Goal: Task Accomplishment & Management: Manage account settings

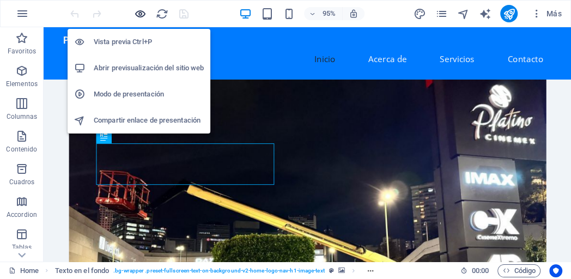
click at [141, 17] on icon "button" at bounding box center [140, 14] width 13 height 13
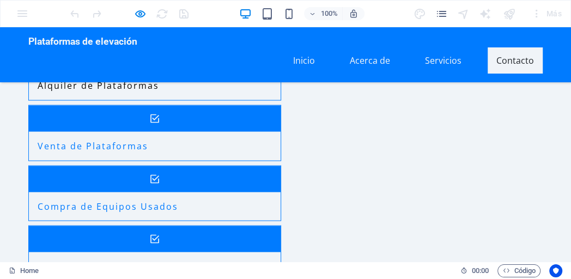
scroll to position [1198, 0]
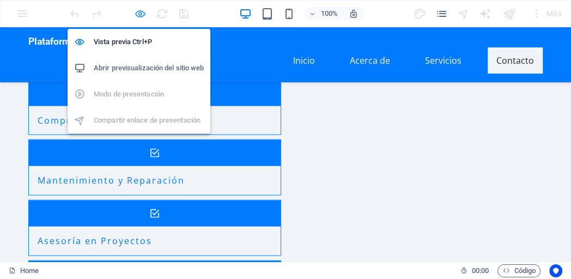
click at [141, 11] on icon "button" at bounding box center [140, 14] width 13 height 13
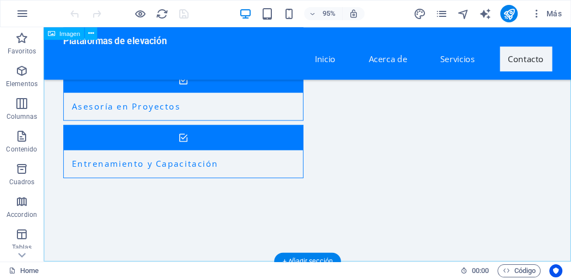
scroll to position [1210, 0]
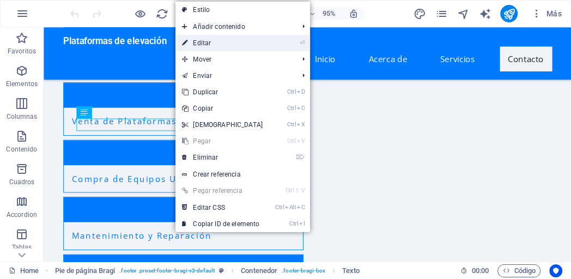
click at [218, 45] on link "⏎ Editar" at bounding box center [222, 43] width 94 height 16
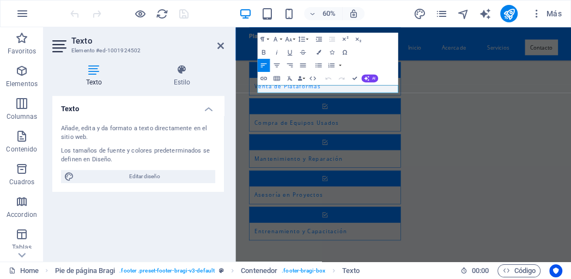
click at [91, 73] on icon at bounding box center [93, 69] width 83 height 11
click at [175, 220] on div "Texto Añade, edita y da formato a texto directamente en el sitio web. Los tamañ…" at bounding box center [138, 174] width 172 height 157
click at [174, 223] on div "Texto Añade, edita y da formato a texto directamente en el sitio web. Los tamañ…" at bounding box center [138, 174] width 172 height 157
drag, startPoint x: 222, startPoint y: 46, endPoint x: 190, endPoint y: 27, distance: 37.6
click at [222, 46] on icon at bounding box center [220, 45] width 7 height 9
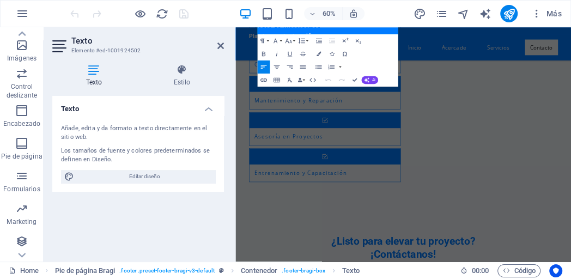
scroll to position [255, 0]
click at [94, 75] on h4 "Texto" at bounding box center [96, 75] width 88 height 23
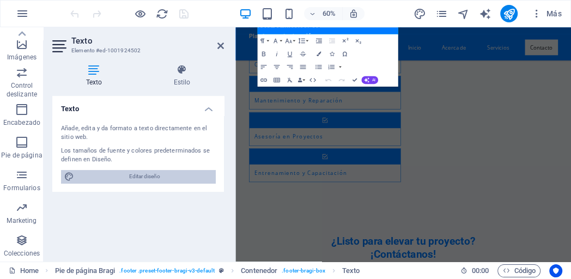
click at [149, 179] on span "Editar diseño" at bounding box center [144, 176] width 135 height 13
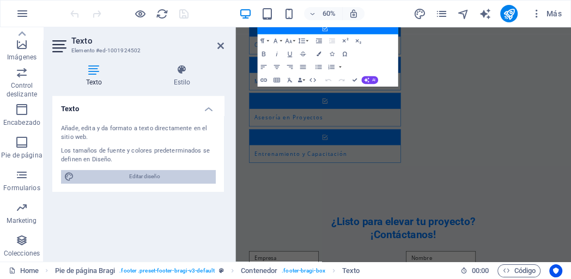
select select "px"
select select "200"
select select "px"
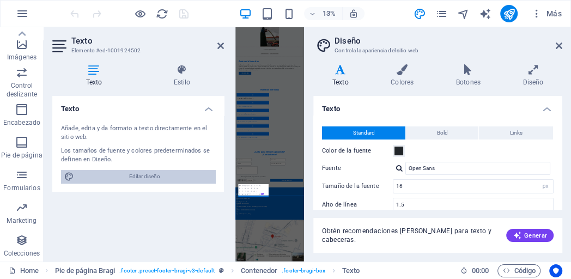
scroll to position [0, 0]
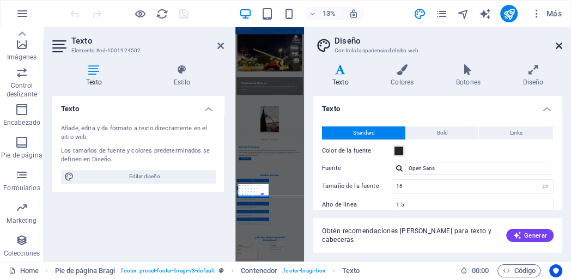
click at [559, 47] on icon at bounding box center [559, 45] width 7 height 9
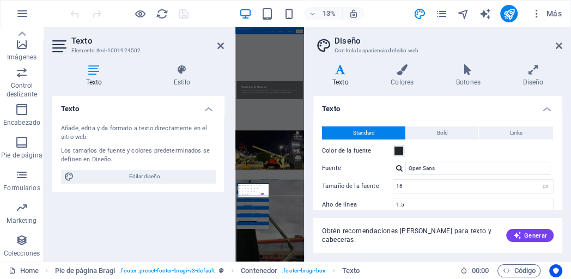
scroll to position [1117, 0]
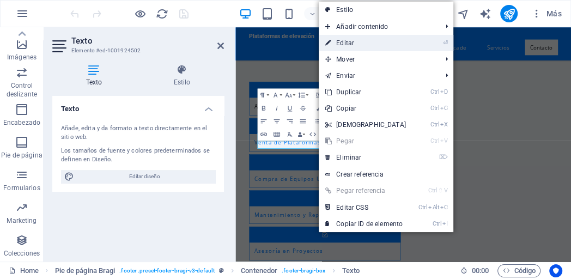
click at [346, 45] on link "⏎ Editar" at bounding box center [366, 43] width 94 height 16
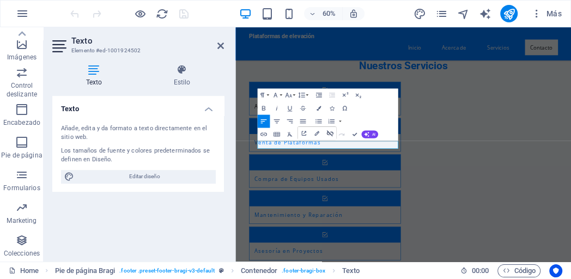
click at [328, 133] on icon "button" at bounding box center [329, 133] width 7 height 6
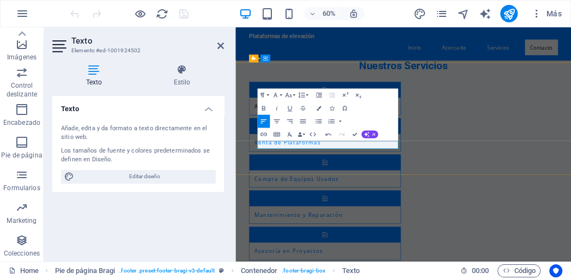
drag, startPoint x: 332, startPoint y: 224, endPoint x: 387, endPoint y: 224, distance: 55.0
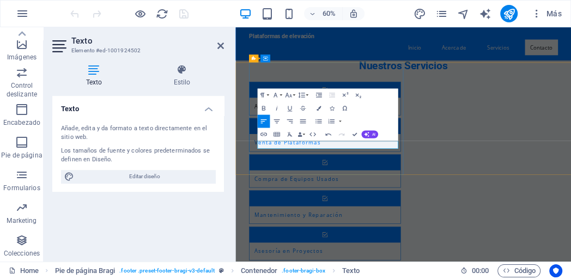
drag, startPoint x: 332, startPoint y: 222, endPoint x: 416, endPoint y: 222, distance: 83.9
click at [266, 133] on icon "button" at bounding box center [263, 133] width 7 height 3
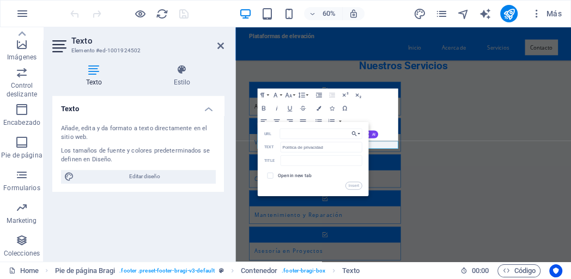
click at [357, 134] on button "Choose Link" at bounding box center [355, 133] width 13 height 10
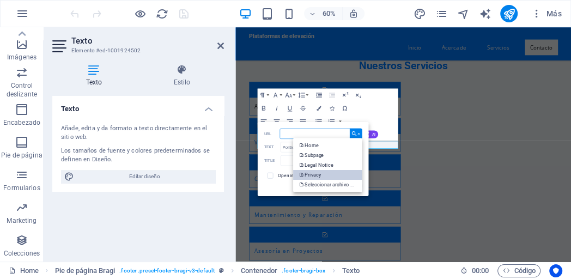
click at [321, 174] on p "Privacy" at bounding box center [310, 175] width 22 height 10
type input "/privacy"
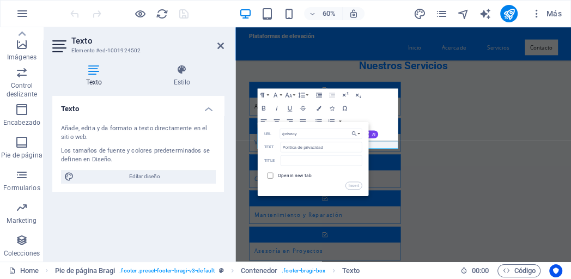
click at [270, 175] on input "checkbox" at bounding box center [269, 175] width 6 height 6
checkbox input "true"
click at [356, 185] on button "Insert" at bounding box center [353, 185] width 16 height 8
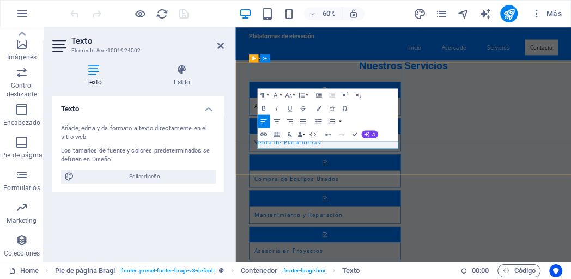
type input "Noticia Legal"
checkbox input "false"
click at [263, 136] on icon "button" at bounding box center [263, 134] width 8 height 8
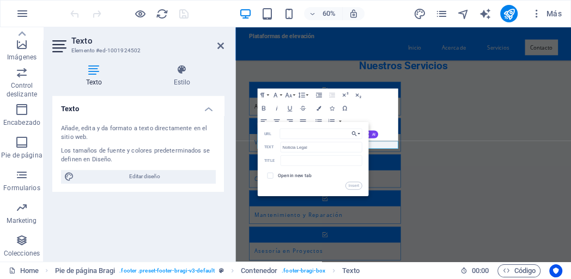
click at [360, 135] on button "Choose Link" at bounding box center [355, 133] width 13 height 10
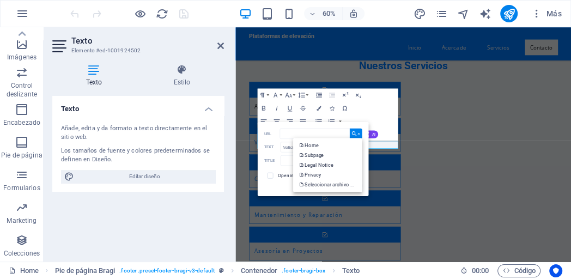
click at [360, 135] on button "Choose Link" at bounding box center [355, 133] width 13 height 10
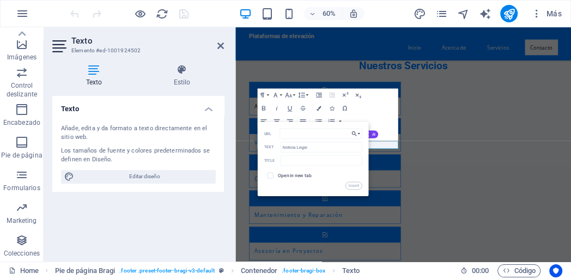
click at [360, 135] on button "Choose Link" at bounding box center [355, 133] width 13 height 10
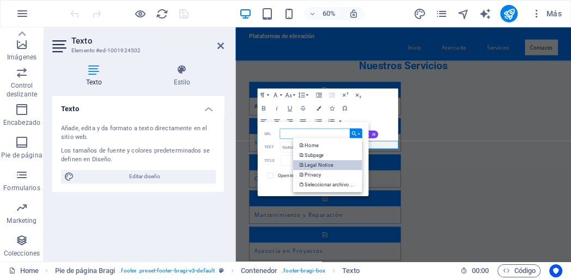
click at [333, 162] on p "Legal Notice" at bounding box center [316, 165] width 35 height 10
type input "/legal-notice"
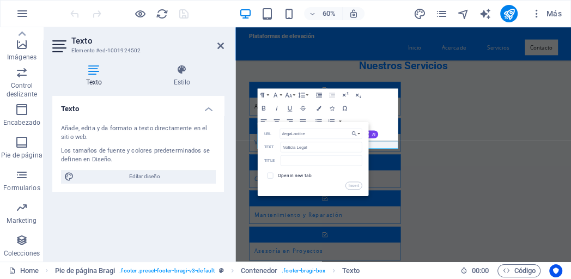
click at [283, 177] on label "Open in new tab" at bounding box center [294, 175] width 33 height 5
checkbox input "true"
click at [349, 187] on button "Insert" at bounding box center [353, 185] width 16 height 8
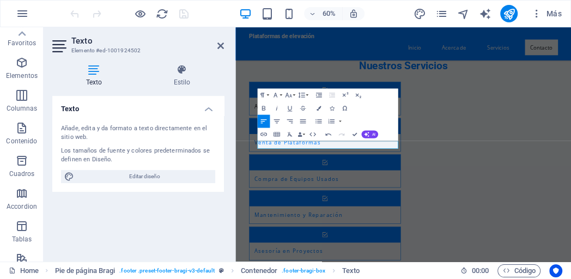
scroll to position [0, 0]
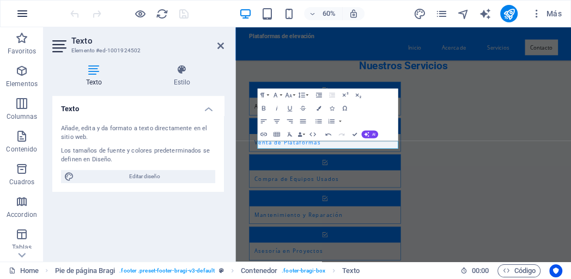
click at [19, 14] on icon "button" at bounding box center [22, 13] width 13 height 13
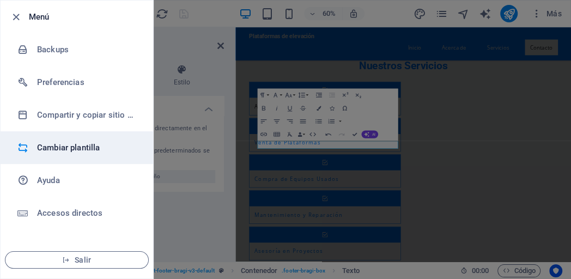
click at [72, 149] on h6 "Cambiar plantilla" at bounding box center [87, 147] width 101 height 13
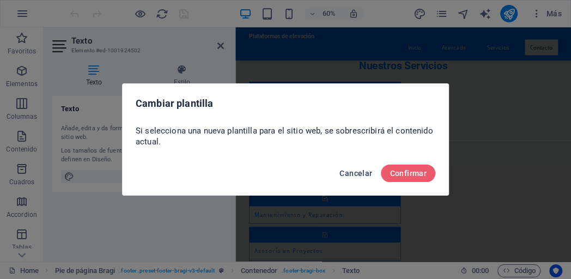
click at [351, 179] on button "Cancelar" at bounding box center [355, 173] width 41 height 17
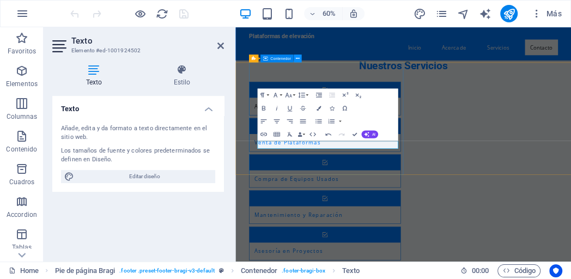
click at [297, 57] on icon at bounding box center [298, 58] width 4 height 7
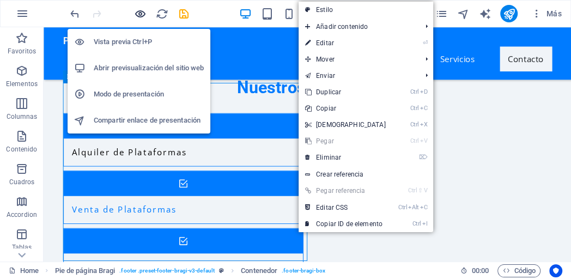
click at [139, 10] on icon "button" at bounding box center [140, 14] width 13 height 13
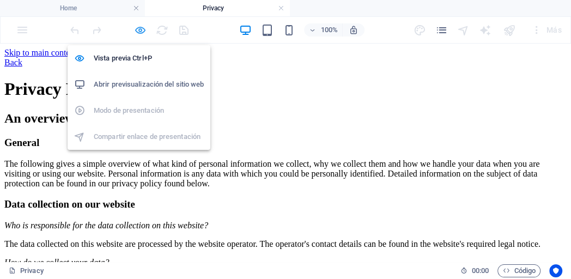
click at [141, 31] on icon "button" at bounding box center [140, 30] width 13 height 13
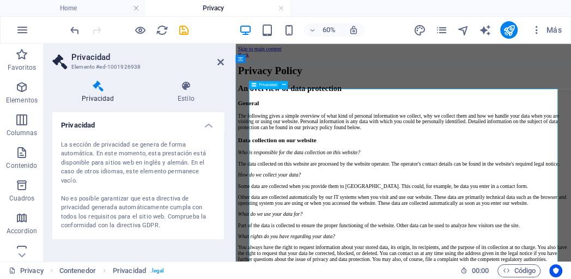
click at [283, 83] on icon at bounding box center [284, 84] width 4 height 7
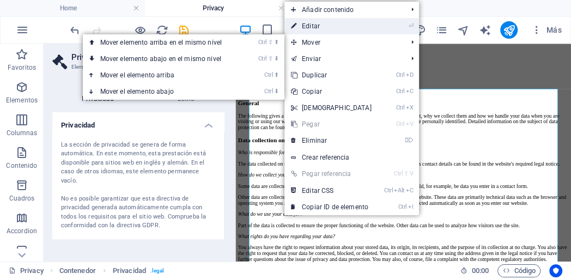
click at [324, 29] on link "⏎ Editar" at bounding box center [331, 26] width 94 height 16
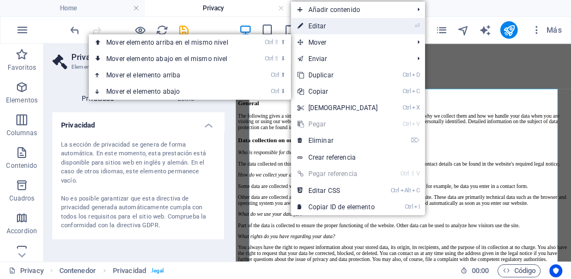
click at [320, 27] on link "⏎ Editar" at bounding box center [338, 26] width 94 height 16
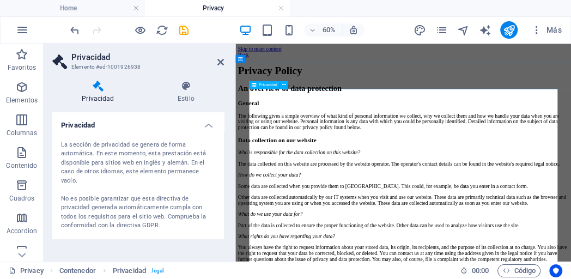
click at [272, 84] on span "Privacidad" at bounding box center [268, 85] width 19 height 4
click at [287, 84] on button at bounding box center [284, 85] width 8 height 8
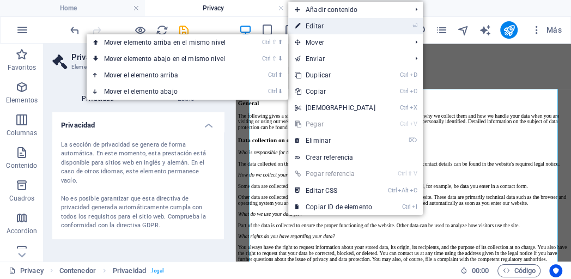
click at [325, 26] on link "⏎ Editar" at bounding box center [335, 26] width 94 height 16
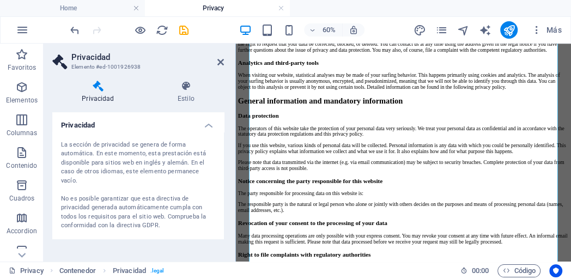
scroll to position [419, 0]
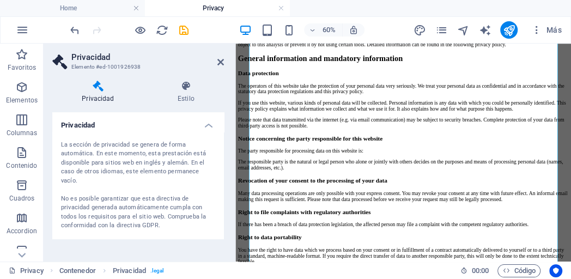
click at [117, 187] on div "La sección de privacidad se genera de forma automática. En este momento, esta p…" at bounding box center [138, 186] width 154 height 90
click at [96, 87] on icon at bounding box center [98, 86] width 92 height 11
click at [111, 66] on h3 "Elemento #ed-1001926938" at bounding box center [136, 67] width 131 height 10
click at [108, 111] on div "Privacidad Estilo Privacidad La sección de privacidad se genera de forma automá…" at bounding box center [138, 167] width 172 height 172
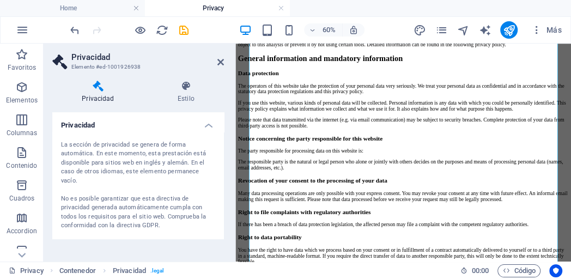
click at [120, 175] on div "La sección de privacidad se genera de forma automática. En este momento, esta p…" at bounding box center [138, 186] width 154 height 90
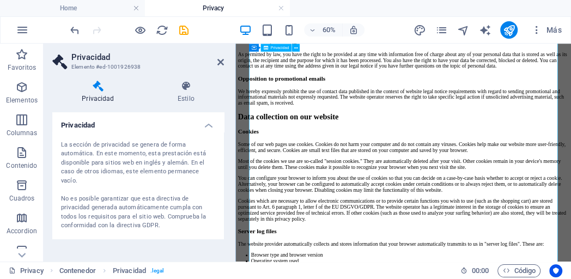
scroll to position [1018, 0]
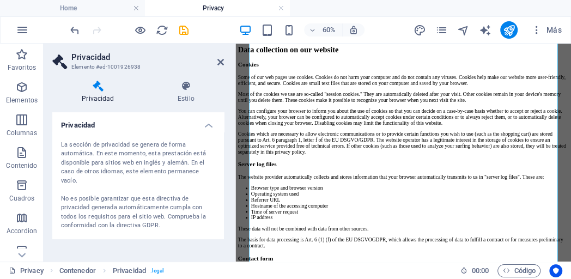
click at [180, 233] on div "Privacidad La sección de privacidad se genera de forma automática. En este mome…" at bounding box center [138, 182] width 172 height 141
click at [285, 96] on div "Privacy Policy An overview of data protection General The following gives a sim…" at bounding box center [515, 167] width 551 height 2213
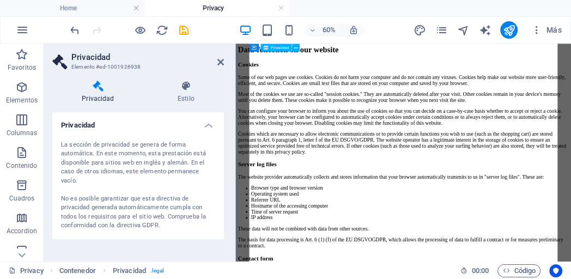
click at [286, 96] on div "Privacy Policy An overview of data protection General The following gives a sim…" at bounding box center [515, 167] width 551 height 2213
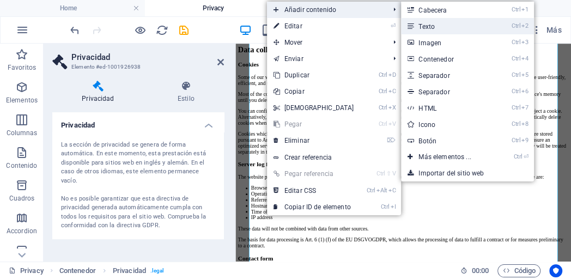
click at [405, 33] on link "Ctrl 2 Texto" at bounding box center [447, 26] width 92 height 16
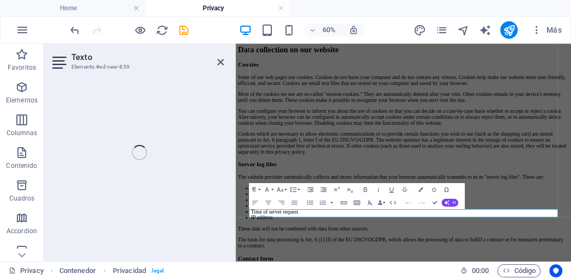
scroll to position [2646, 0]
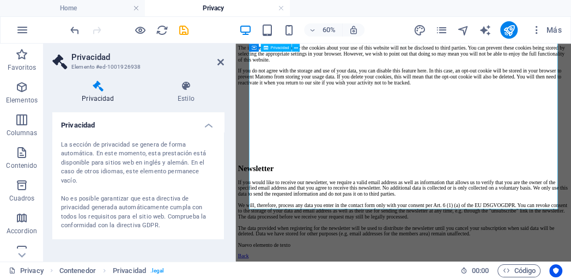
click at [273, 207] on icon at bounding box center [275, 205] width 4 height 7
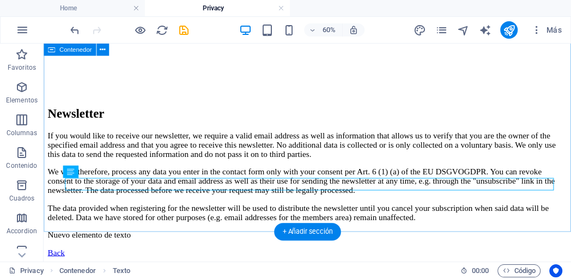
scroll to position [2780, 0]
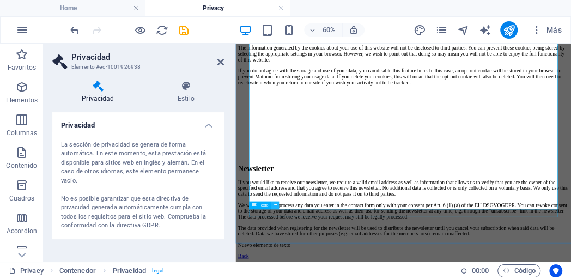
click at [275, 204] on icon at bounding box center [275, 205] width 4 height 7
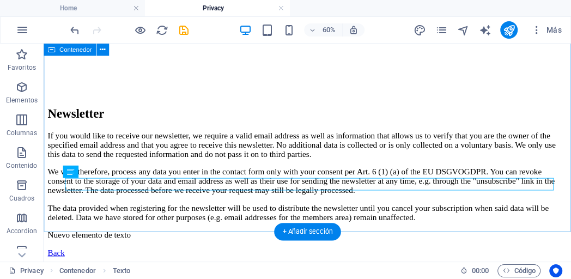
scroll to position [2780, 0]
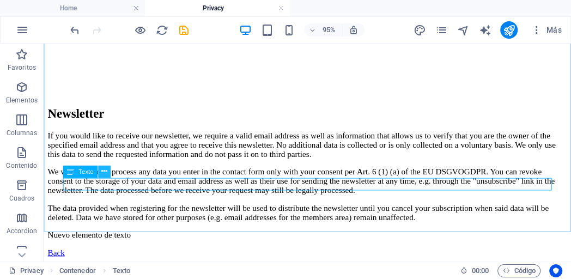
click at [101, 173] on icon at bounding box center [103, 171] width 5 height 11
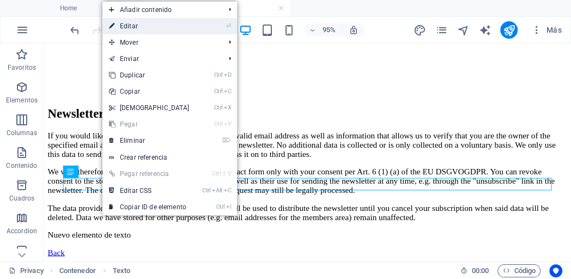
click at [131, 27] on link "⏎ Editar" at bounding box center [149, 26] width 94 height 16
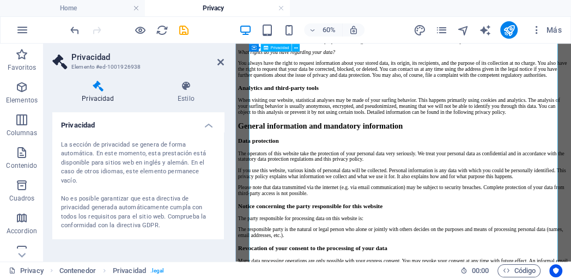
scroll to position [0, 0]
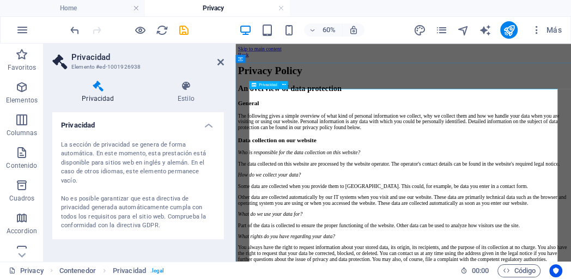
click at [283, 83] on icon at bounding box center [284, 84] width 4 height 7
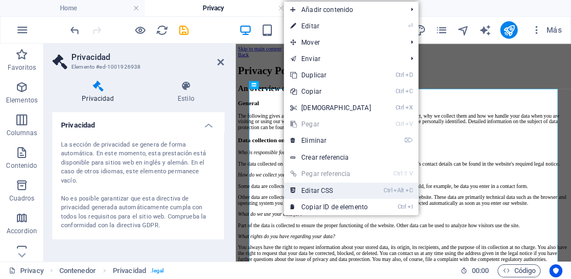
click at [330, 192] on link "Ctrl Alt C Editar CSS" at bounding box center [331, 190] width 94 height 16
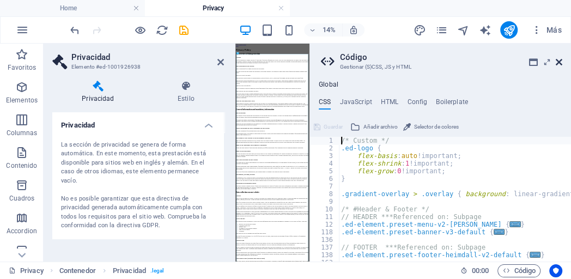
click at [556, 63] on icon at bounding box center [559, 62] width 7 height 9
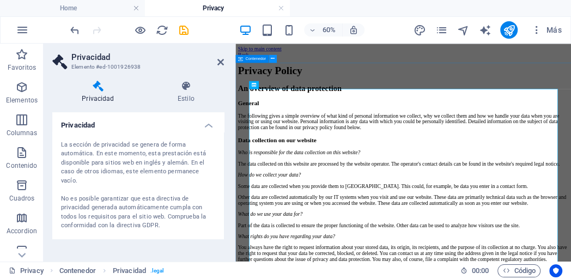
click at [274, 60] on button at bounding box center [273, 58] width 8 height 8
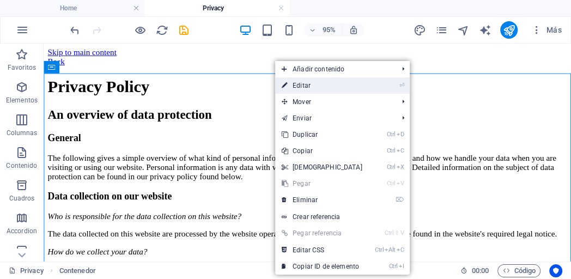
click at [291, 86] on link "⏎ Editar" at bounding box center [322, 85] width 94 height 16
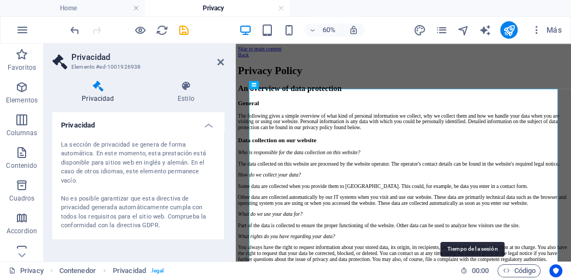
click at [480, 272] on span "00 : 00" at bounding box center [480, 270] width 17 height 13
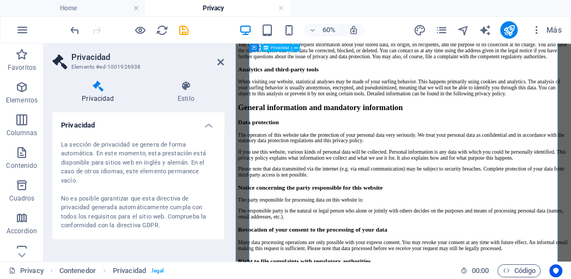
scroll to position [359, 0]
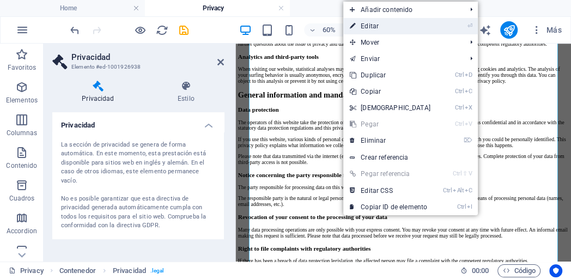
click at [374, 27] on link "⏎ Editar" at bounding box center [390, 26] width 94 height 16
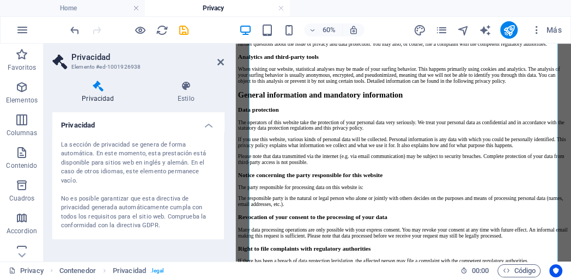
click at [86, 154] on div "La sección de privacidad se genera de forma automática. En este momento, esta p…" at bounding box center [138, 186] width 154 height 90
click at [100, 112] on h4 "Privacidad" at bounding box center [138, 122] width 172 height 20
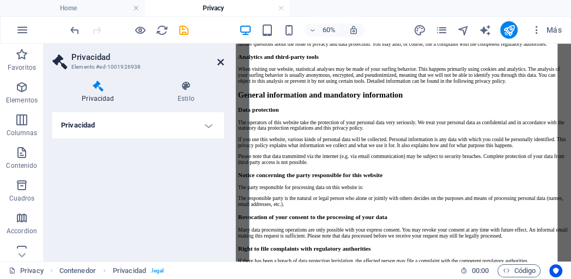
click at [221, 64] on icon at bounding box center [220, 62] width 7 height 9
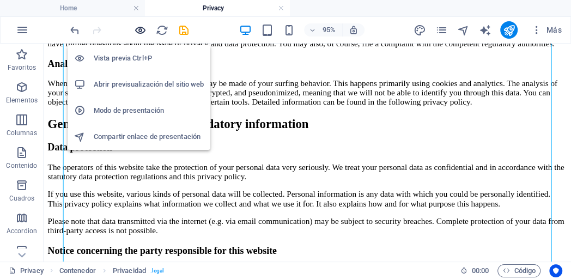
click at [144, 31] on icon "button" at bounding box center [140, 30] width 13 height 13
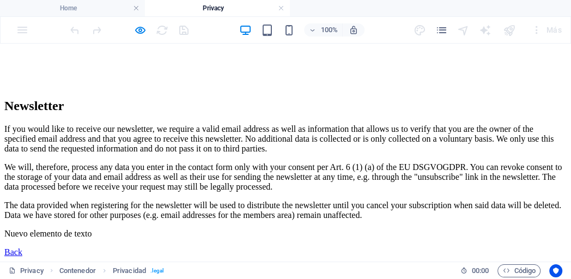
scroll to position [2791, 0]
click at [22, 252] on link "Back" at bounding box center [13, 251] width 18 height 9
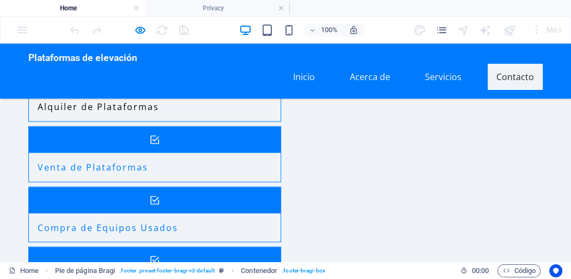
scroll to position [1117, 0]
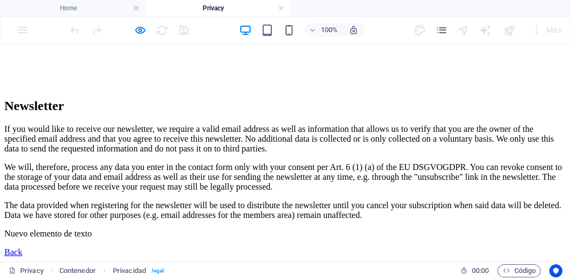
click at [22, 247] on link "Back" at bounding box center [13, 251] width 18 height 9
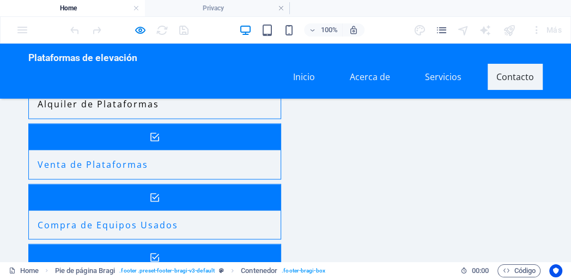
scroll to position [1117, 0]
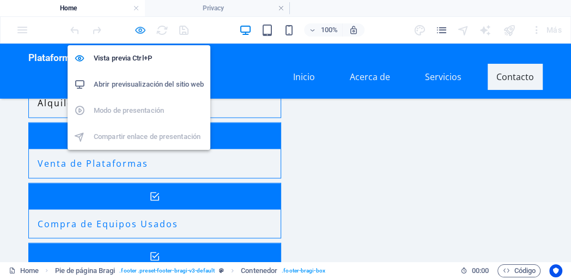
click at [136, 32] on icon "button" at bounding box center [140, 30] width 13 height 13
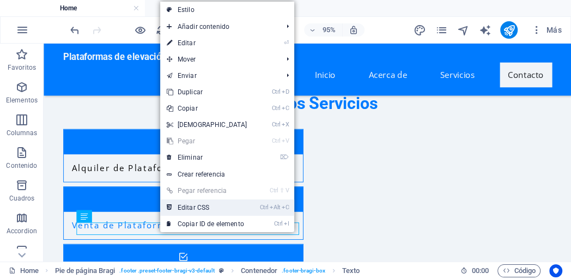
click at [183, 210] on link "Ctrl Alt C Editar CSS" at bounding box center [207, 207] width 94 height 16
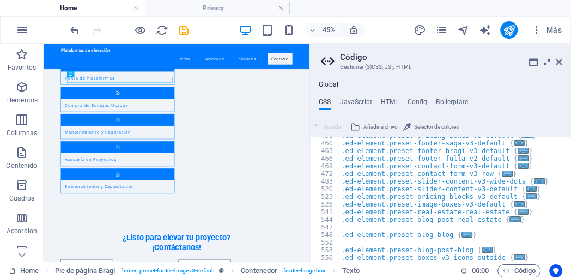
scroll to position [0, 0]
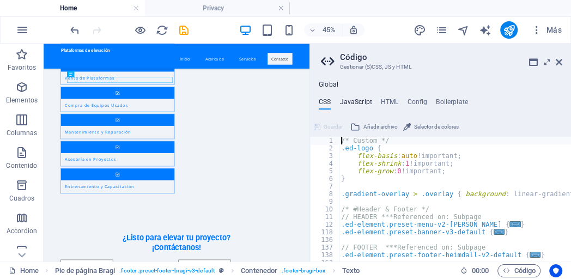
click at [361, 104] on h4 "JavaScript" at bounding box center [355, 104] width 32 height 12
type textarea "/* JS for preset "Menu V2" */"
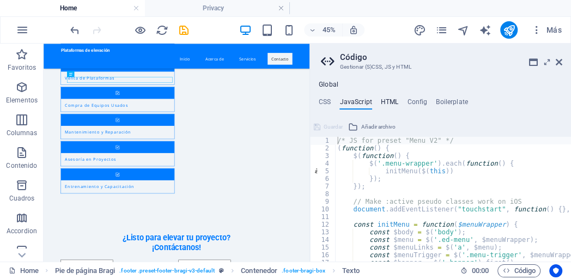
click at [391, 102] on h4 "HTML" at bounding box center [390, 104] width 18 height 12
type textarea "<a href="#main-content" class="wv-link-content button">Skip to main content</a>"
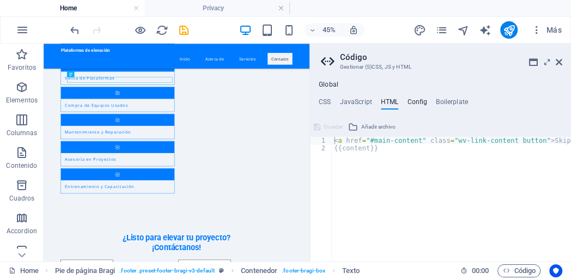
click at [413, 105] on h4 "Config" at bounding box center [417, 104] width 20 height 12
type textarea "$color-background: #F0F4F8;"
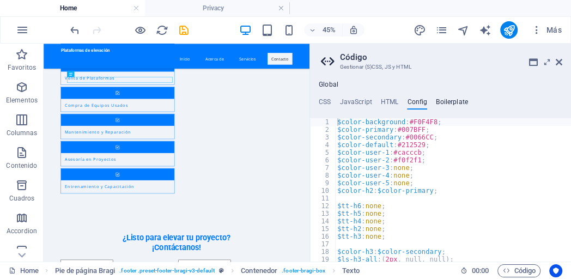
click at [443, 105] on h4 "Boilerplate" at bounding box center [452, 104] width 32 height 12
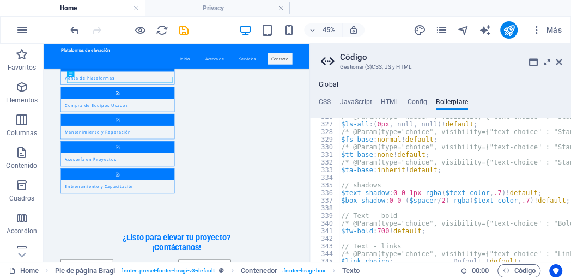
scroll to position [1654, 0]
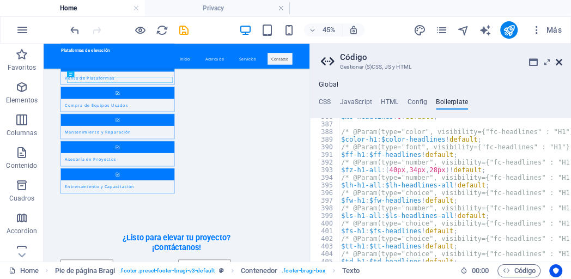
click at [561, 63] on icon at bounding box center [559, 62] width 7 height 9
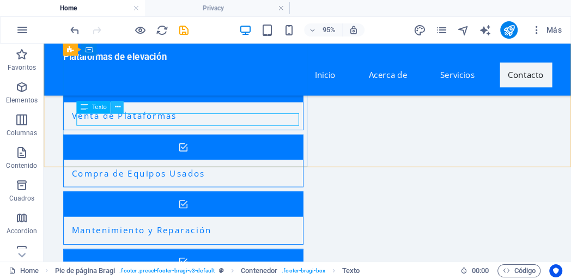
click at [115, 111] on icon at bounding box center [116, 107] width 5 height 11
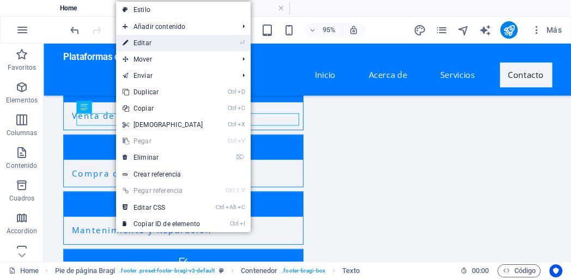
click at [135, 45] on link "⏎ Editar" at bounding box center [163, 43] width 94 height 16
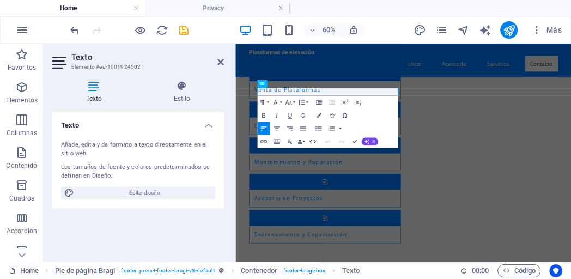
click at [315, 141] on icon "button" at bounding box center [312, 141] width 7 height 4
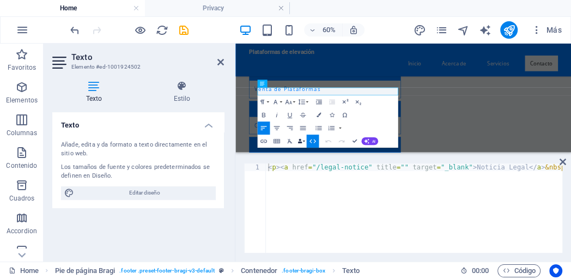
click at [301, 140] on icon "button" at bounding box center [299, 141] width 4 height 4
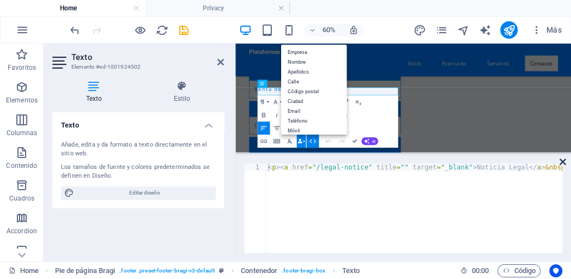
click at [562, 161] on icon at bounding box center [562, 161] width 7 height 9
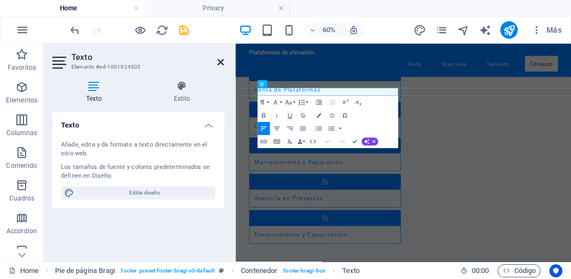
click at [221, 63] on icon at bounding box center [220, 62] width 7 height 9
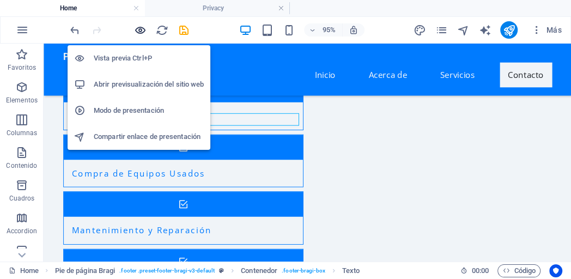
click at [141, 29] on icon "button" at bounding box center [140, 30] width 13 height 13
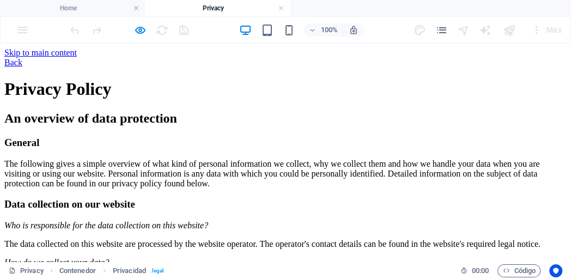
scroll to position [0, 0]
click at [21, 33] on div "100% Más" at bounding box center [286, 30] width 570 height 26
click at [552, 32] on div "Más" at bounding box center [546, 29] width 40 height 17
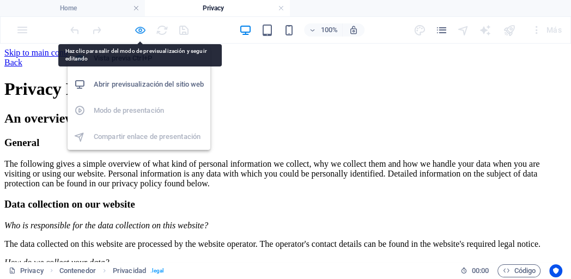
click at [141, 29] on icon "button" at bounding box center [140, 30] width 13 height 13
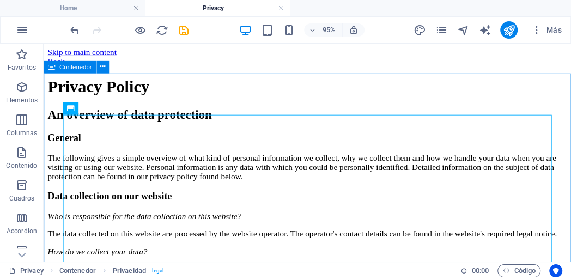
click at [69, 69] on span "Contenedor" at bounding box center [75, 67] width 33 height 6
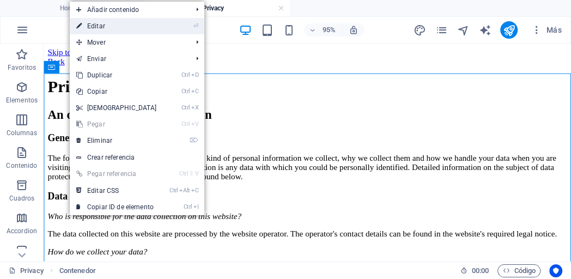
click at [105, 27] on link "⏎ Editar" at bounding box center [117, 26] width 94 height 16
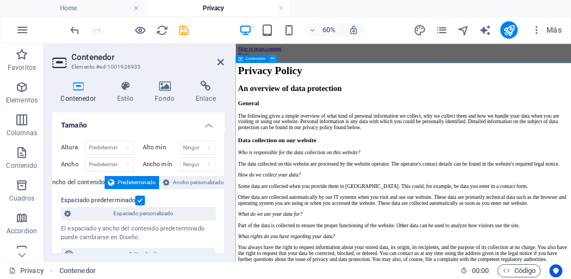
click at [272, 59] on icon at bounding box center [273, 58] width 4 height 7
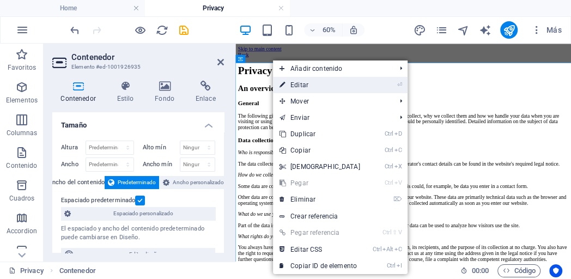
click at [297, 88] on link "⏎ Editar" at bounding box center [320, 85] width 94 height 16
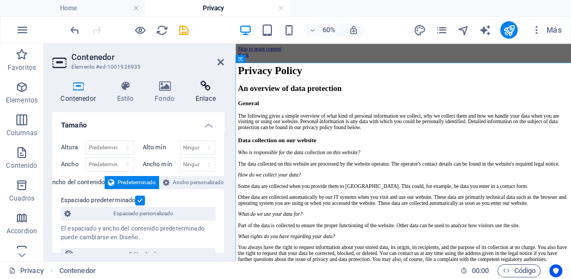
click at [210, 89] on icon at bounding box center [205, 86] width 37 height 11
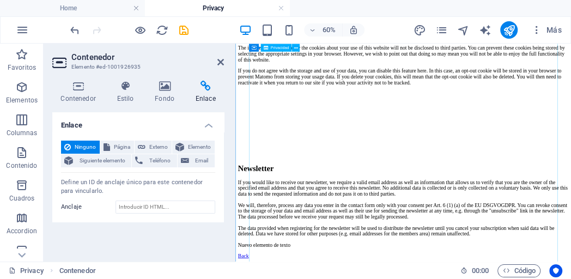
scroll to position [2646, 0]
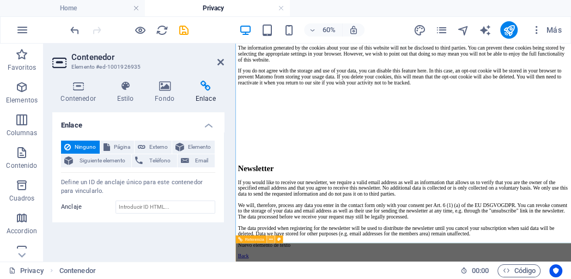
click at [269, 240] on icon at bounding box center [271, 238] width 4 height 7
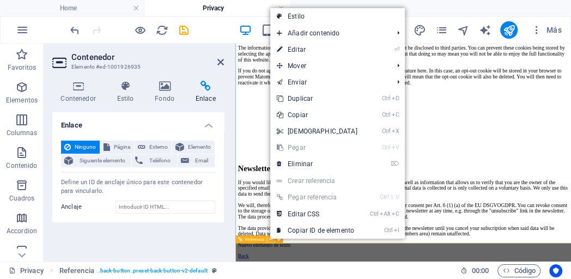
scroll to position [2780, 0]
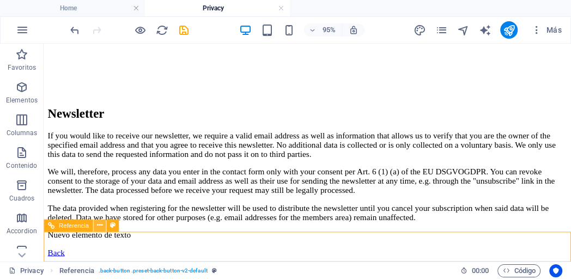
click at [98, 228] on icon at bounding box center [98, 225] width 5 height 11
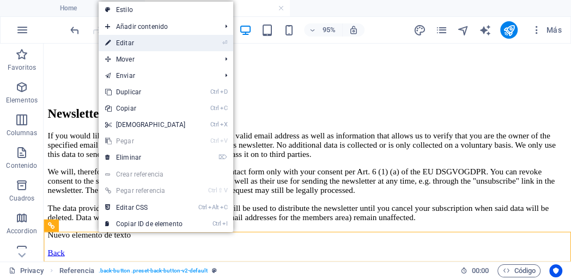
click at [142, 41] on link "⏎ Editar" at bounding box center [146, 43] width 94 height 16
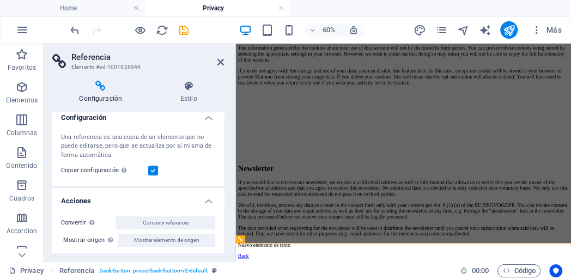
scroll to position [10, 0]
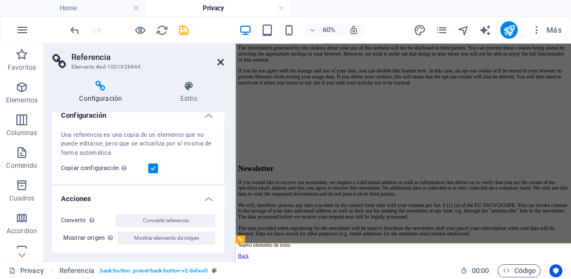
drag, startPoint x: 223, startPoint y: 60, endPoint x: 187, endPoint y: 21, distance: 52.8
click at [223, 60] on icon at bounding box center [220, 62] width 7 height 9
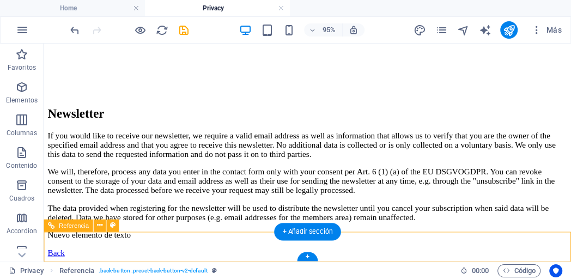
click at [94, 259] on div "Back" at bounding box center [321, 264] width 546 height 10
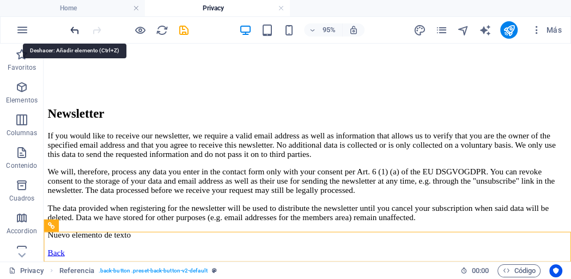
click at [76, 29] on icon "undo" at bounding box center [75, 30] width 13 height 13
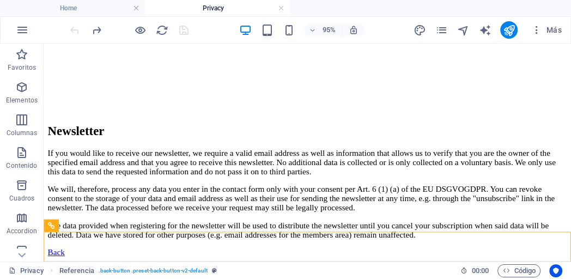
scroll to position [2767, 0]
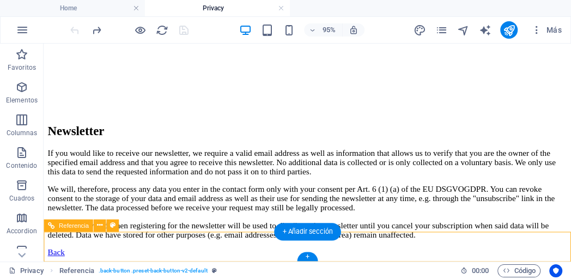
click at [81, 259] on div "Back" at bounding box center [321, 264] width 546 height 10
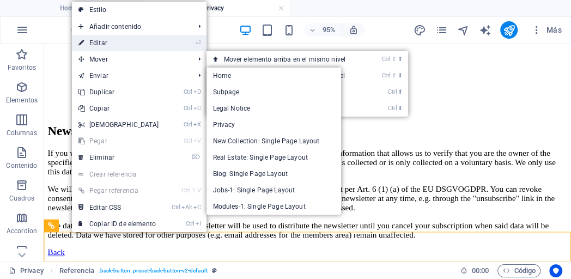
click at [124, 47] on link "⏎ Editar" at bounding box center [119, 43] width 94 height 16
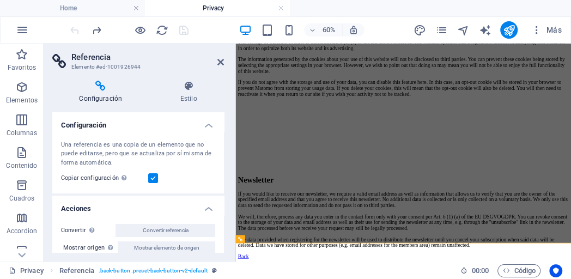
scroll to position [10, 0]
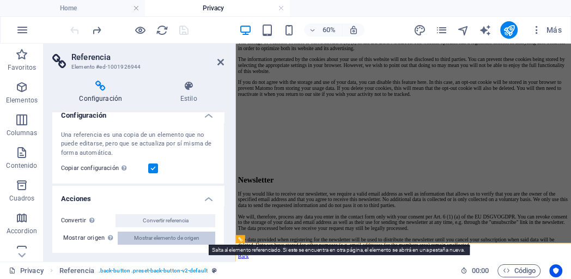
click at [165, 239] on span "Mostrar elemento de origen" at bounding box center [166, 238] width 65 height 13
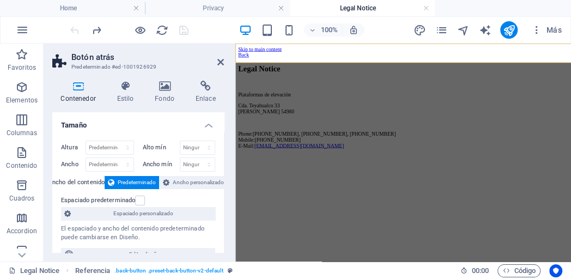
scroll to position [0, 0]
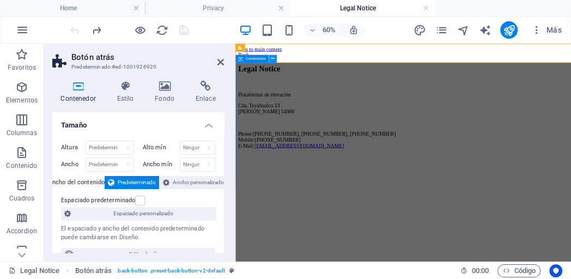
click at [270, 58] on button at bounding box center [273, 58] width 8 height 8
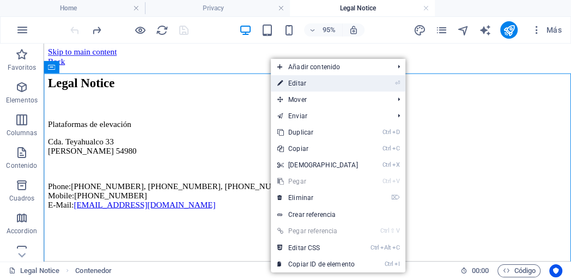
click at [290, 83] on link "⏎ Editar" at bounding box center [318, 83] width 94 height 16
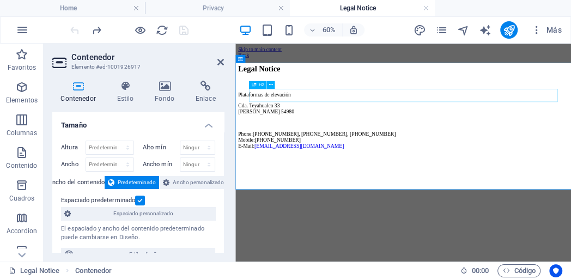
click at [327, 93] on div "Legal Notice" at bounding box center [515, 85] width 551 height 15
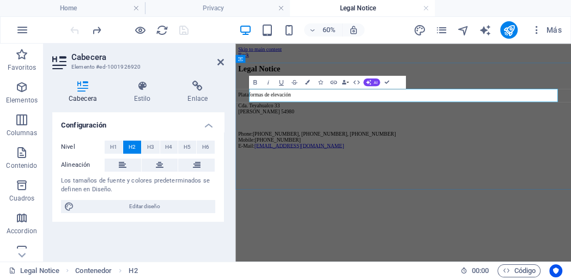
click at [305, 93] on h2 "Legal Notice" at bounding box center [515, 85] width 551 height 15
drag, startPoint x: 357, startPoint y: 130, endPoint x: 241, endPoint y: 131, distance: 116.6
click at [240, 131] on div "Legal Notice Plataformas de elevación Cda. [STREET_ADDRESS][PERSON_NAME] Phone:…" at bounding box center [515, 148] width 551 height 140
drag, startPoint x: 386, startPoint y: 82, endPoint x: 357, endPoint y: 44, distance: 48.3
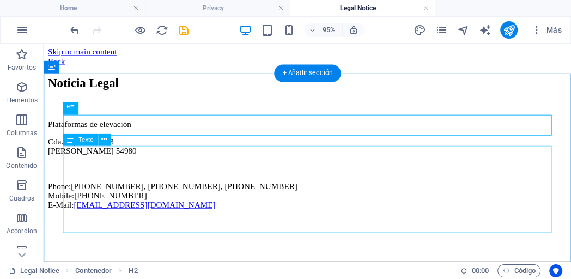
click at [77, 218] on div "Plataformas de elevación Cda. [STREET_ADDRESS][PERSON_NAME] Phone: [PHONE_NUMBE…" at bounding box center [321, 171] width 546 height 95
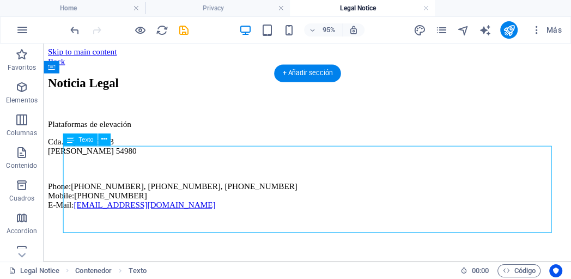
click at [77, 218] on div "Plataformas de elevación Cda. [STREET_ADDRESS][PERSON_NAME] Phone: [PHONE_NUMBE…" at bounding box center [321, 171] width 546 height 95
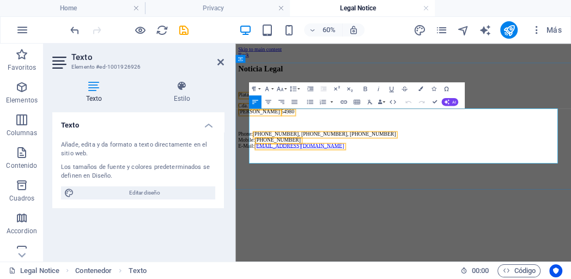
click at [274, 218] on p "Phone: [PHONE_NUMBER], [PHONE_NUMBER], [PHONE_NUMBER] Mobile: [PHONE_NUMBER] E-…" at bounding box center [515, 203] width 551 height 29
click at [266, 218] on p "Phone: [PHONE_NUMBER], [PHONE_NUMBER], [PHONE_NUMBER] Mobile: [PHONE_NUMBER] E-…" at bounding box center [515, 203] width 551 height 29
click at [265, 218] on p "Phone: [PHONE_NUMBER], [PHONE_NUMBER], [PHONE_NUMBER] Mobile: [PHONE_NUMBER] e-…" at bounding box center [515, 203] width 551 height 29
click at [493, 218] on div "Noticia Legal Plataformas de elevación Cda. [STREET_ADDRESS][PERSON_NAME] Phone…" at bounding box center [515, 148] width 551 height 140
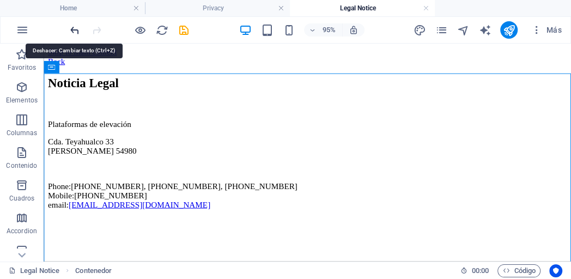
click at [71, 33] on icon "undo" at bounding box center [75, 30] width 13 height 13
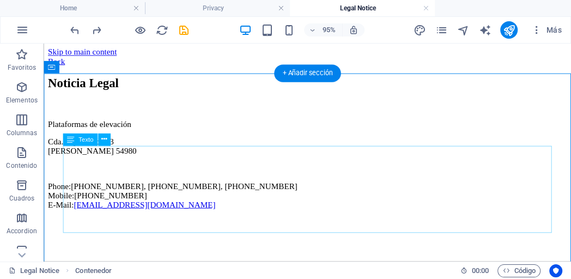
click at [75, 218] on div "Plataformas de elevación Cda. [STREET_ADDRESS][PERSON_NAME] Phone: [PHONE_NUMBE…" at bounding box center [321, 171] width 546 height 95
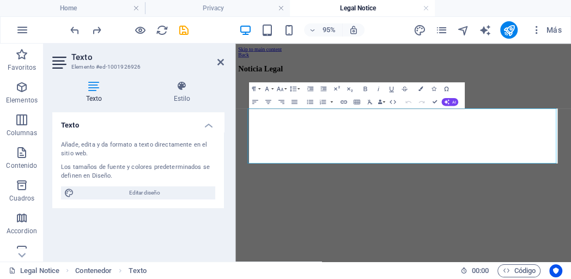
click at [74, 229] on div "Texto Añade, edita y da formato a texto directamente en el sitio web. Los tamañ…" at bounding box center [138, 182] width 172 height 141
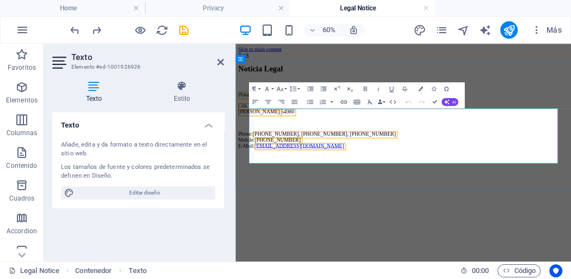
click at [270, 218] on p "Phone: [PHONE_NUMBER], [PHONE_NUMBER], [PHONE_NUMBER] Mobile: [PHONE_NUMBER] E-…" at bounding box center [515, 203] width 551 height 29
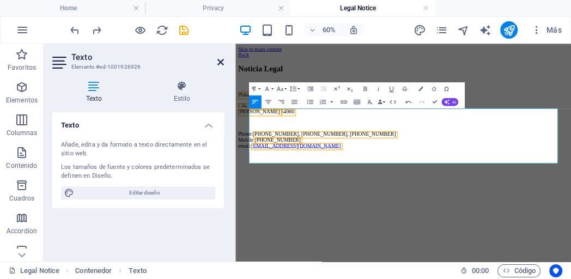
click at [221, 63] on icon at bounding box center [220, 62] width 7 height 9
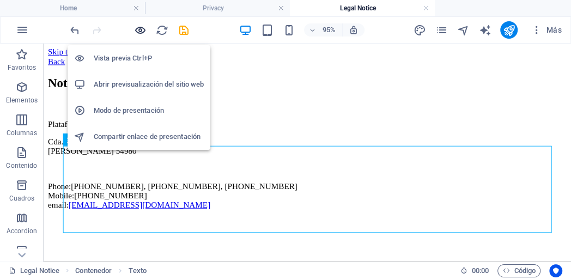
click at [137, 33] on icon "button" at bounding box center [140, 30] width 13 height 13
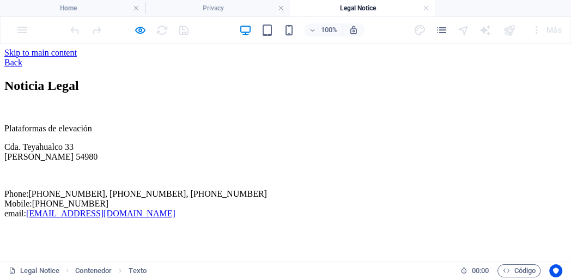
click at [22, 58] on link "Back" at bounding box center [13, 62] width 18 height 9
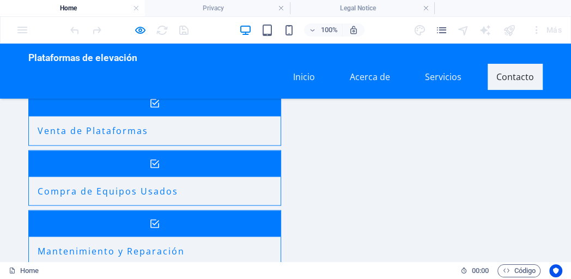
scroll to position [1172, 0]
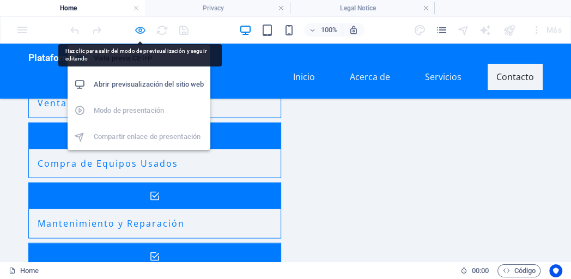
click at [139, 29] on icon "button" at bounding box center [140, 30] width 13 height 13
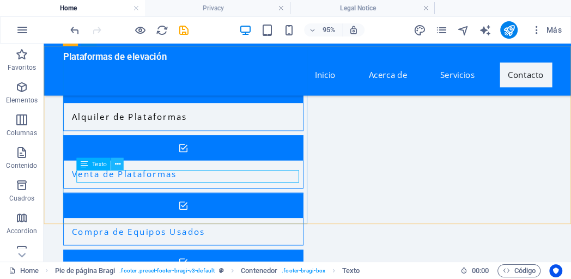
click at [115, 165] on icon at bounding box center [116, 164] width 5 height 11
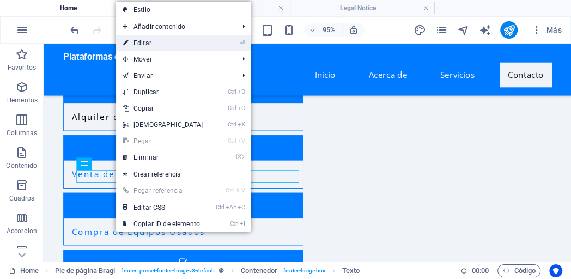
click at [150, 45] on link "⏎ Editar" at bounding box center [163, 43] width 94 height 16
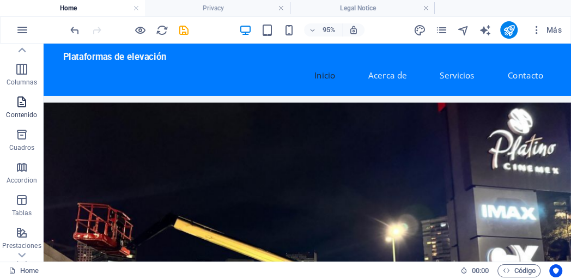
scroll to position [0, 0]
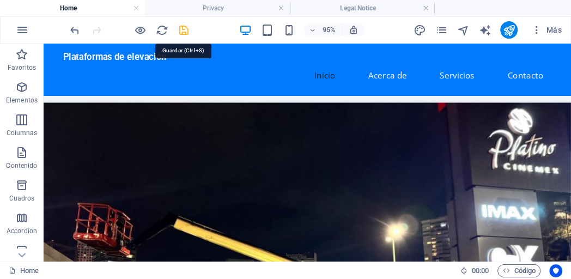
click at [183, 31] on icon "save" at bounding box center [184, 30] width 13 height 13
checkbox input "false"
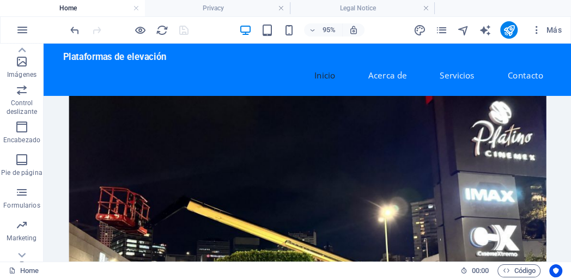
scroll to position [272, 0]
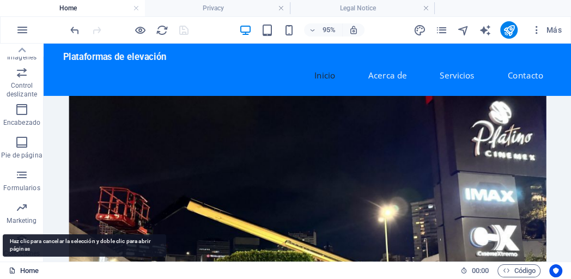
click at [29, 272] on link "Home" at bounding box center [24, 270] width 30 height 13
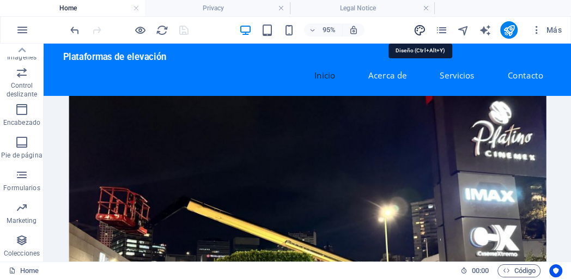
click at [418, 29] on icon "design" at bounding box center [419, 30] width 13 height 13
select select "px"
select select "200"
select select "px"
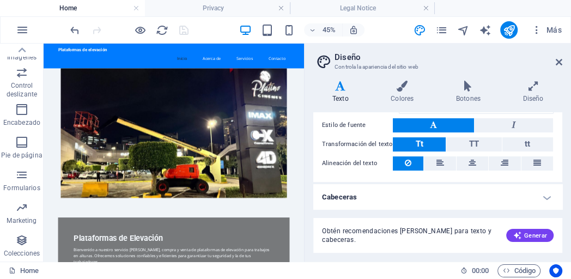
scroll to position [0, 0]
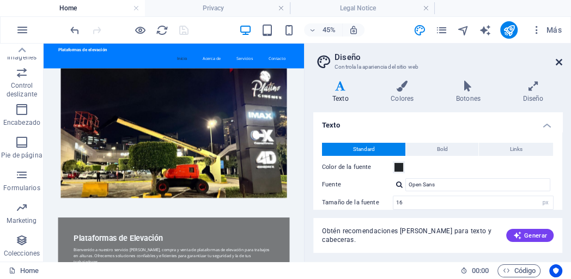
click at [558, 62] on icon at bounding box center [559, 62] width 7 height 9
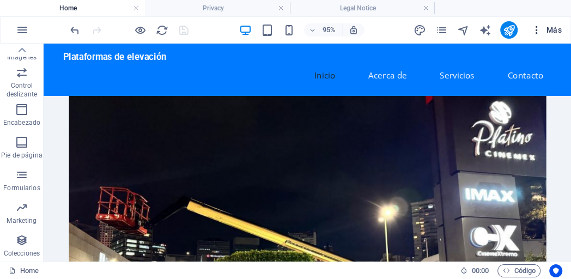
click at [551, 33] on span "Más" at bounding box center [546, 30] width 31 height 11
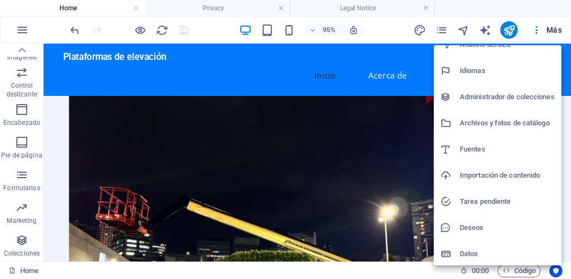
scroll to position [67, 0]
click at [23, 80] on div at bounding box center [285, 139] width 571 height 279
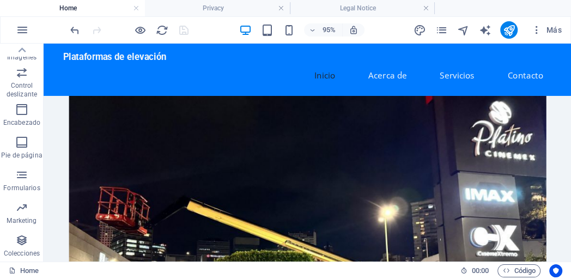
click at [23, 80] on span "Control deslizante" at bounding box center [22, 83] width 44 height 35
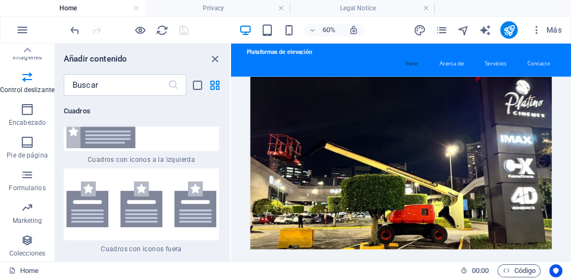
scroll to position [6241, 0]
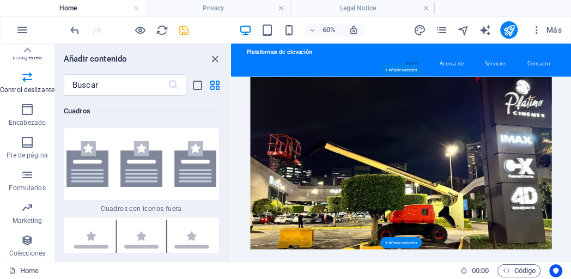
click at [570, 176] on figure at bounding box center [514, 243] width 567 height 288
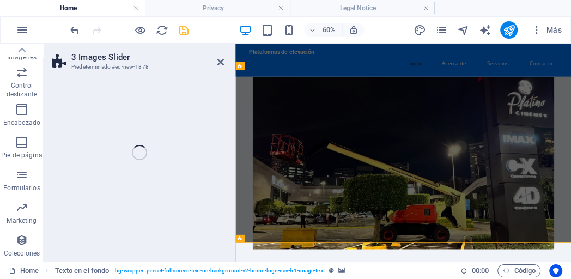
scroll to position [272, 0]
select select "rem"
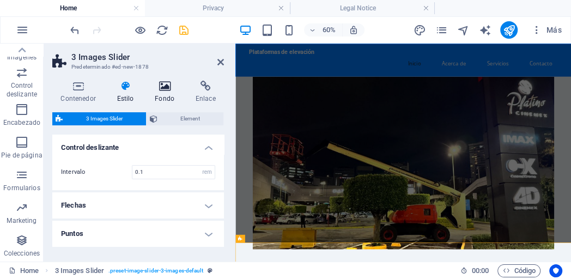
click at [161, 92] on h4 "Fondo" at bounding box center [167, 92] width 41 height 23
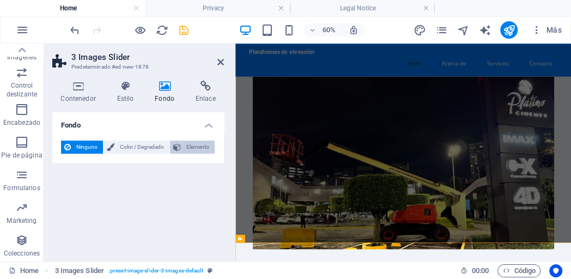
click at [190, 150] on span "Elemento" at bounding box center [197, 147] width 27 height 13
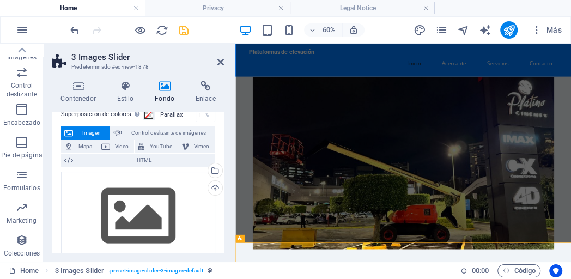
scroll to position [0, 0]
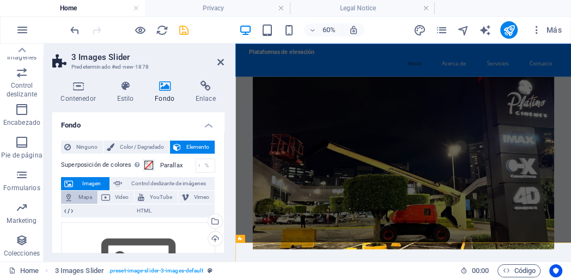
click at [83, 199] on span "Mapa" at bounding box center [85, 197] width 18 height 13
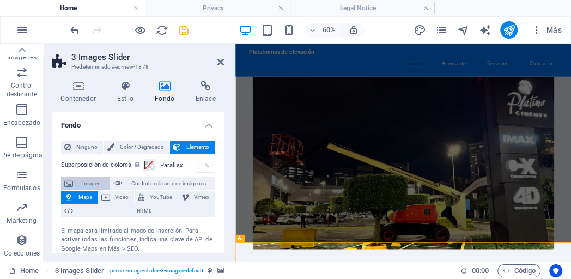
click at [88, 184] on span "Imagen" at bounding box center [91, 183] width 30 height 13
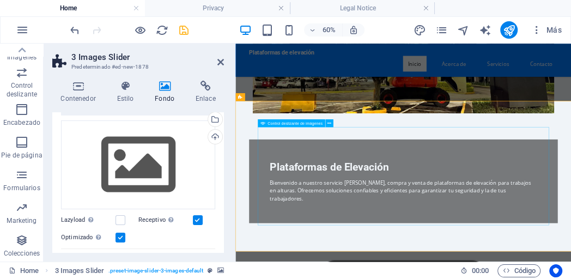
scroll to position [240, 0]
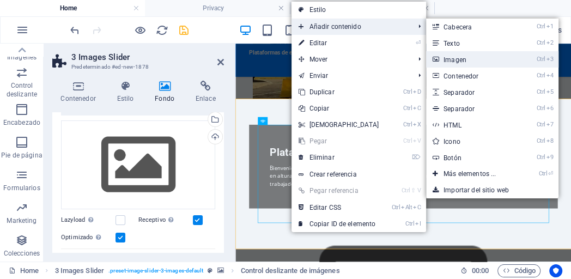
drag, startPoint x: 459, startPoint y: 63, endPoint x: 374, endPoint y: 32, distance: 90.5
click at [459, 63] on link "Ctrl 3 Imagen" at bounding box center [472, 59] width 92 height 16
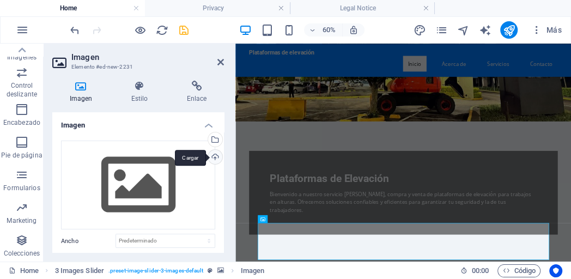
click at [217, 158] on div "Cargar" at bounding box center [214, 158] width 16 height 16
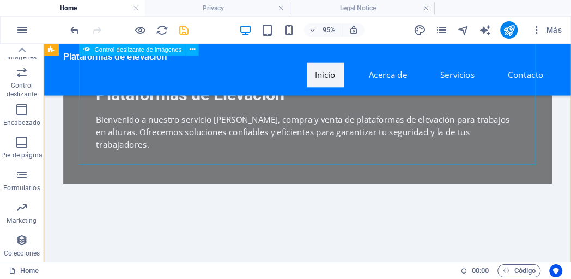
scroll to position [419, 0]
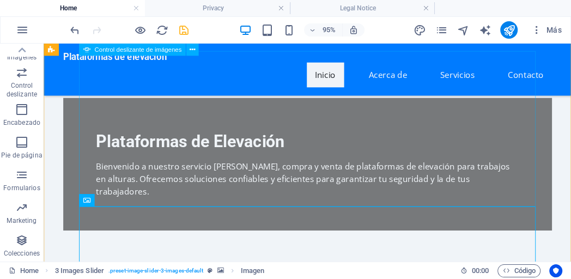
scroll to position [360, 0]
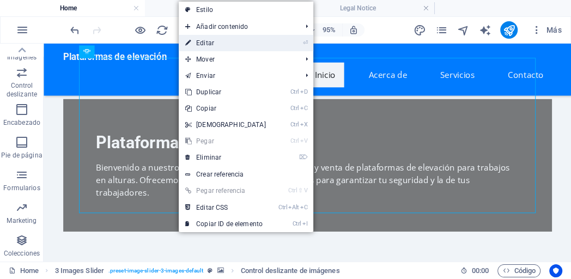
drag, startPoint x: 239, startPoint y: 48, endPoint x: 4, endPoint y: 13, distance: 237.9
click at [239, 48] on link "⏎ Editar" at bounding box center [226, 43] width 94 height 16
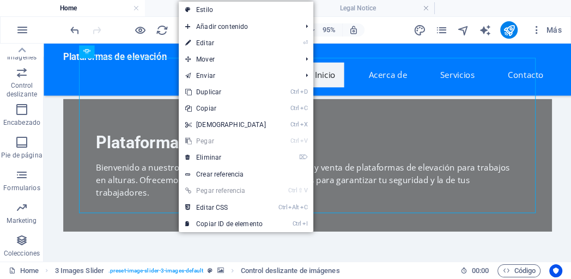
select select "px"
select select "ms"
select select "s"
select select "progressive"
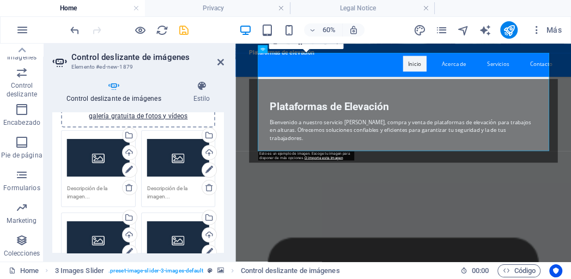
scroll to position [51, 0]
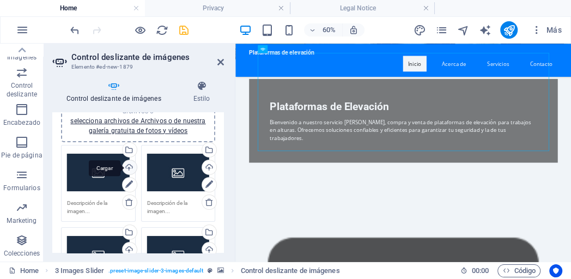
click at [128, 167] on div "Cargar" at bounding box center [128, 168] width 16 height 16
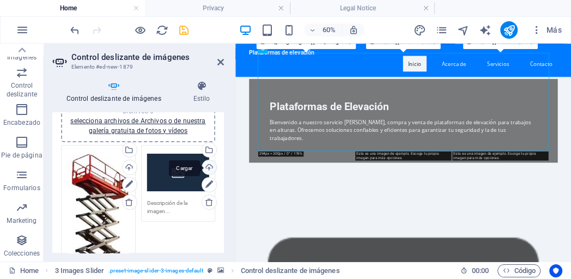
click at [210, 165] on div "Cargar" at bounding box center [208, 168] width 16 height 16
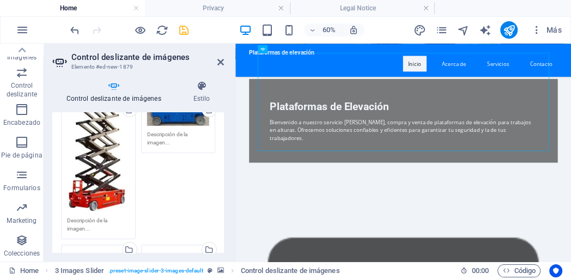
scroll to position [153, 0]
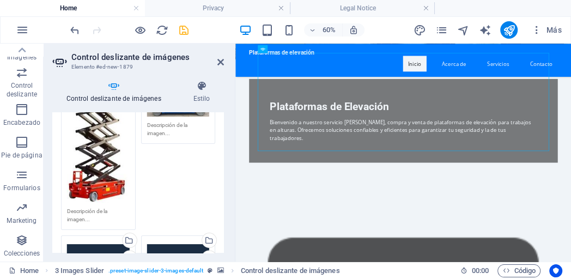
click at [86, 212] on textarea at bounding box center [98, 215] width 63 height 16
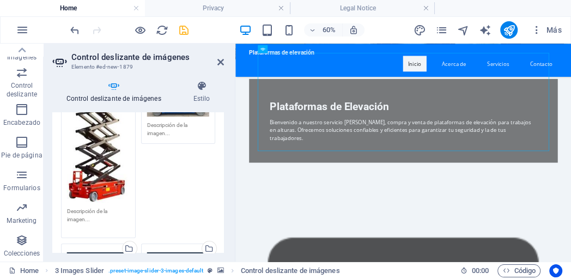
drag, startPoint x: 87, startPoint y: 220, endPoint x: 57, endPoint y: 211, distance: 31.2
click at [57, 211] on div "Arrastra archivos aquí, haz clic para escoger archivos o selecciona archivos de…" at bounding box center [138, 205] width 172 height 452
click at [71, 212] on textarea at bounding box center [98, 219] width 63 height 25
type textarea "Tijera para 15.7mts de altura de trabajo"
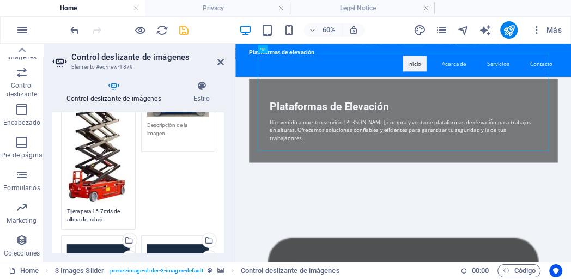
click at [180, 125] on textarea at bounding box center [178, 133] width 63 height 25
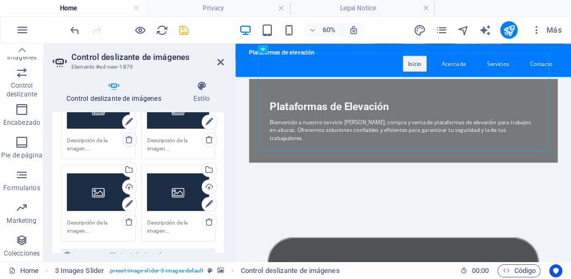
scroll to position [254, 0]
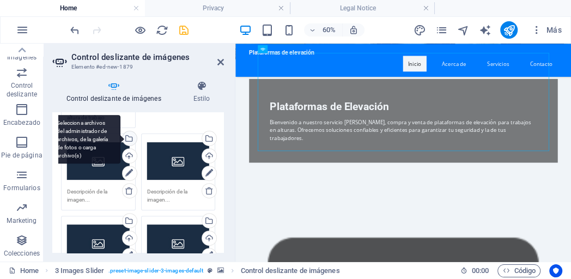
click at [131, 141] on div "Selecciona archivos del administrador de archivos, de la galería de fotos o car…" at bounding box center [128, 139] width 16 height 16
type textarea "Tijera para 12mts de altura de trabajo"
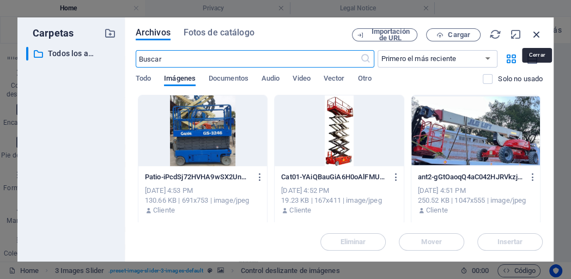
click at [540, 37] on icon "button" at bounding box center [537, 34] width 12 height 12
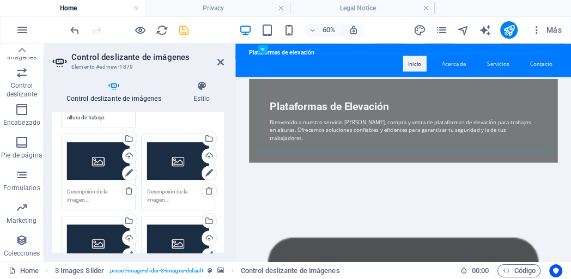
scroll to position [204, 0]
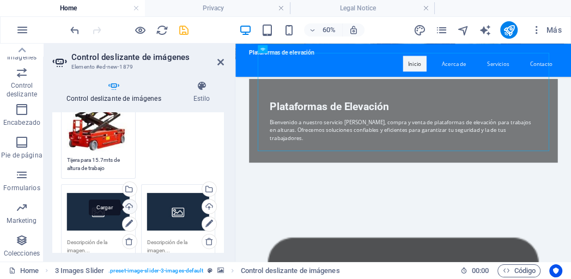
click at [132, 208] on div "Cargar" at bounding box center [128, 207] width 16 height 16
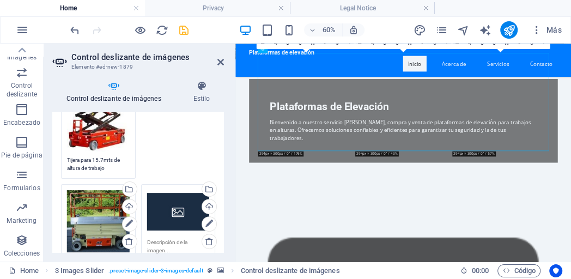
scroll to position [254, 0]
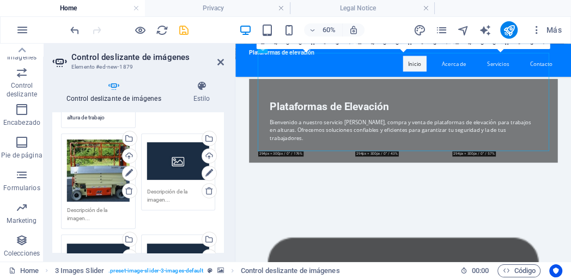
click at [92, 216] on textarea at bounding box center [98, 214] width 63 height 16
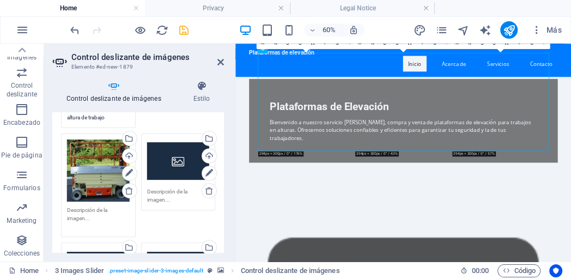
type textarea "j"
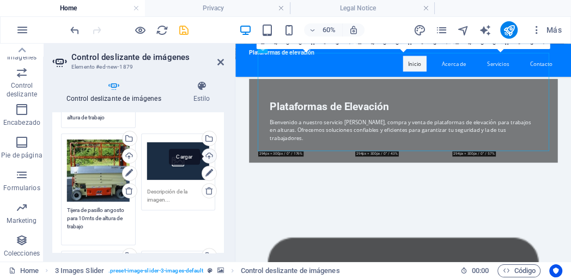
click at [209, 158] on div "Cargar" at bounding box center [208, 157] width 16 height 16
type textarea "Tijera de pasillo angosto para 10mts de altura de trabajo"
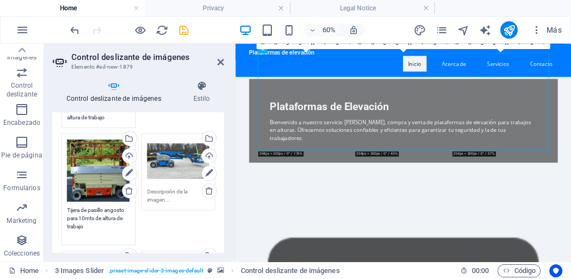
click at [167, 198] on textarea at bounding box center [178, 195] width 63 height 16
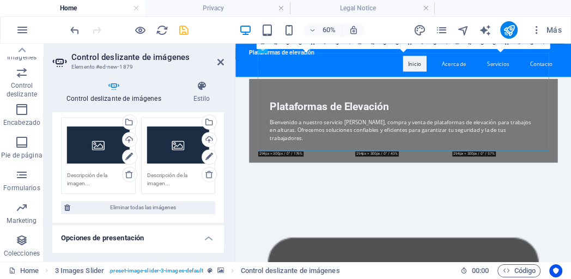
scroll to position [356, 0]
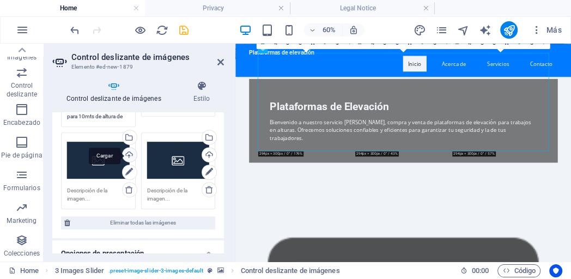
click at [131, 157] on div "Cargar" at bounding box center [128, 156] width 16 height 16
type textarea "Articulada para 15.8mts de altura de trabajo"
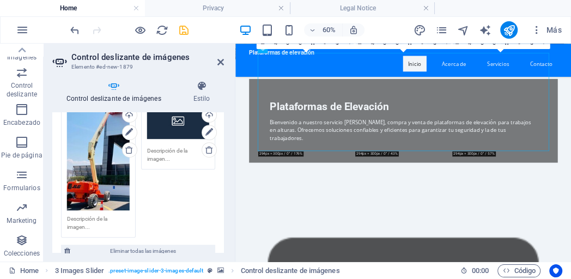
scroll to position [458, 0]
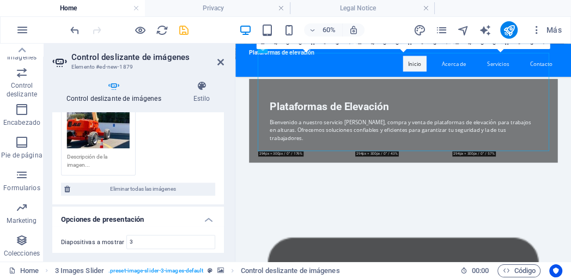
click at [88, 160] on textarea at bounding box center [98, 161] width 63 height 16
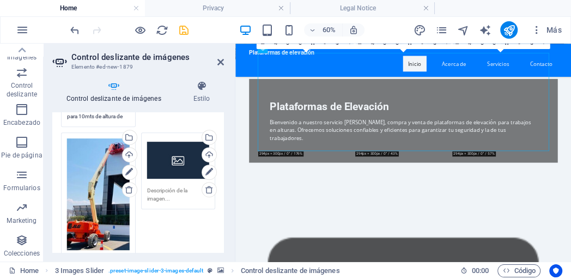
scroll to position [306, 0]
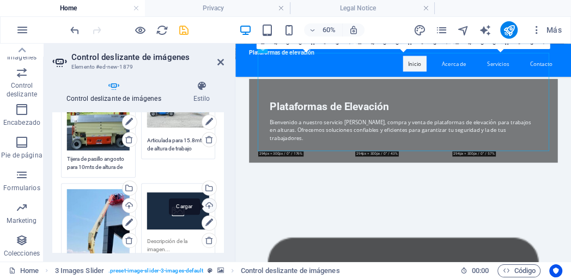
click at [208, 206] on div "Cargar" at bounding box center [208, 206] width 16 height 16
type textarea "Telescópica para 20mts de altura de trabajo"
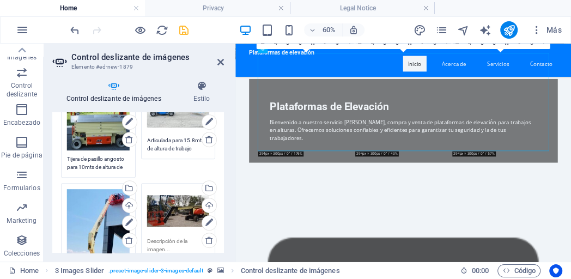
scroll to position [356, 0]
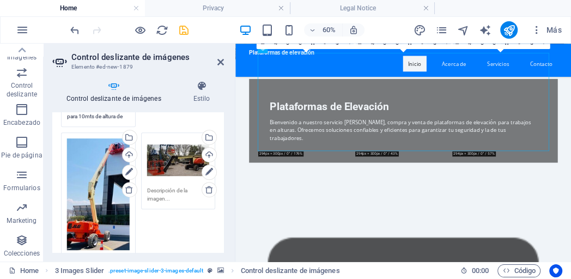
click at [173, 188] on textarea at bounding box center [178, 194] width 63 height 16
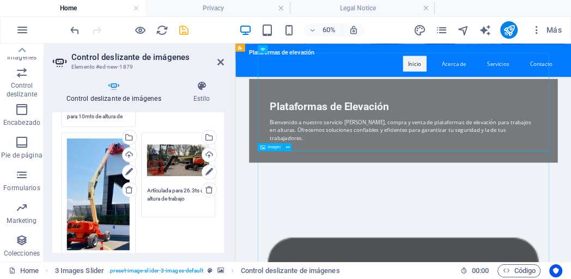
type textarea "Artículada para 26.3ts de altura de trabajo"
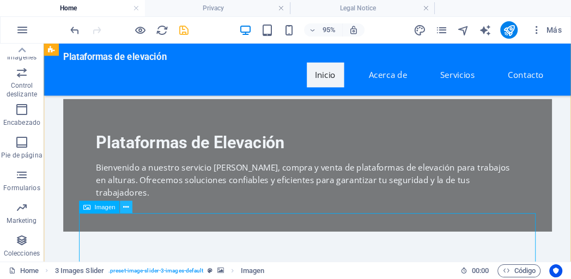
click at [123, 209] on button at bounding box center [126, 207] width 13 height 13
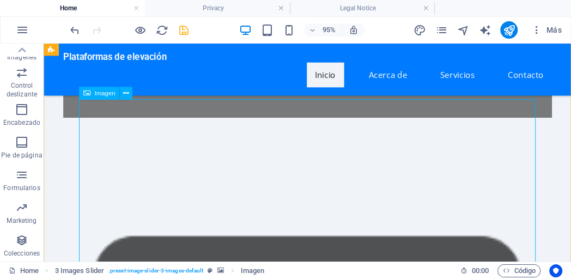
scroll to position [360, 0]
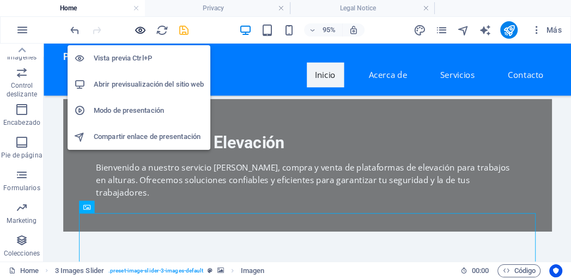
click at [143, 31] on icon "button" at bounding box center [140, 30] width 13 height 13
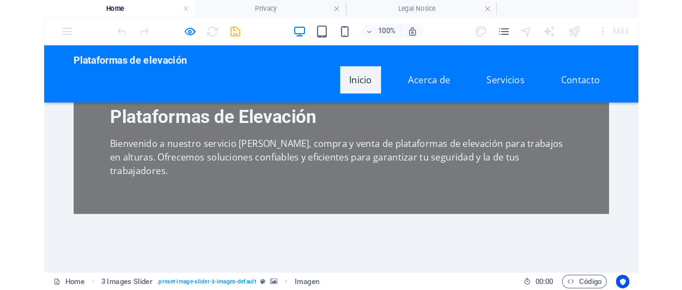
scroll to position [419, 0]
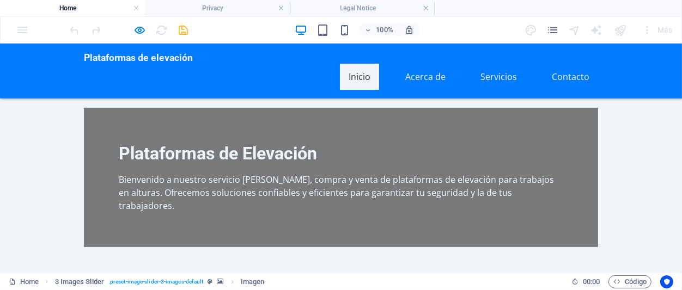
scroll to position [300, 0]
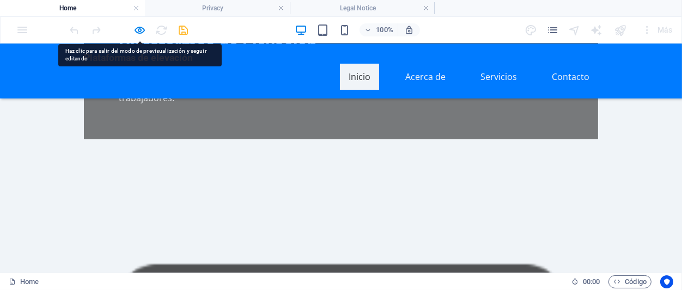
scroll to position [479, 0]
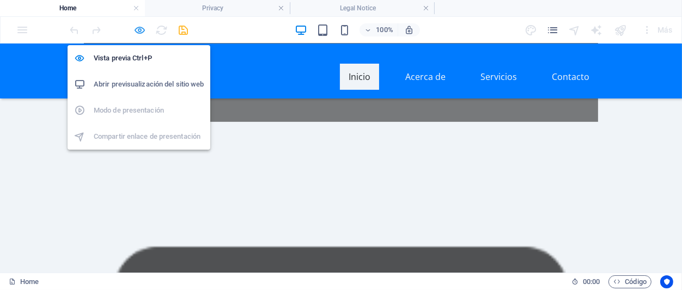
click at [135, 33] on icon "button" at bounding box center [140, 30] width 13 height 13
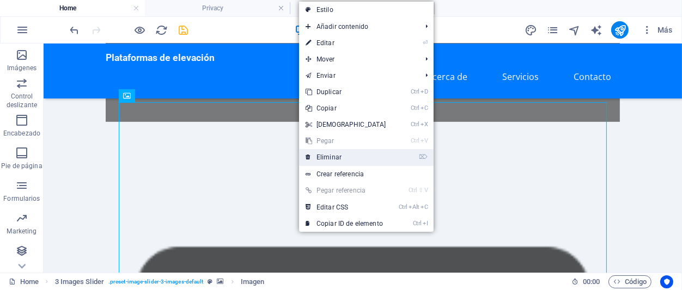
click at [325, 159] on link "⌦ Eliminar" at bounding box center [346, 157] width 94 height 16
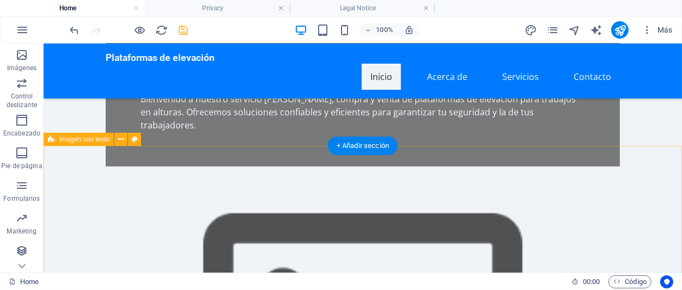
scroll to position [419, 0]
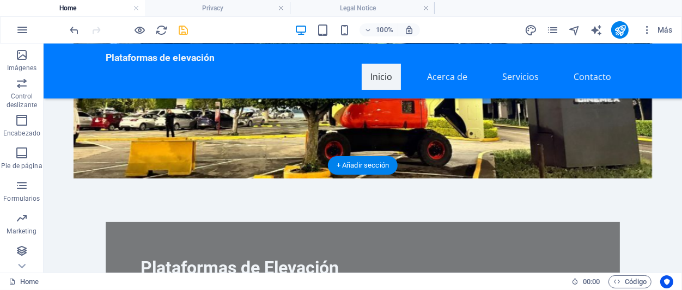
scroll to position [180, 0]
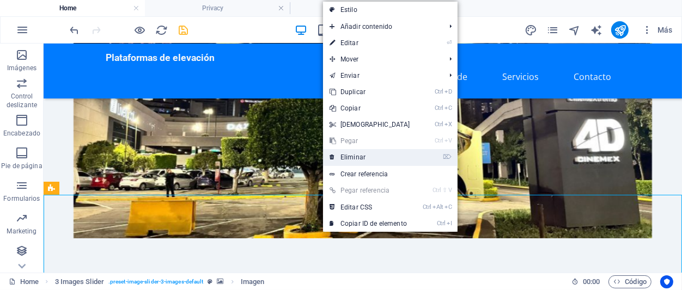
click at [368, 159] on link "⌦ Eliminar" at bounding box center [370, 157] width 94 height 16
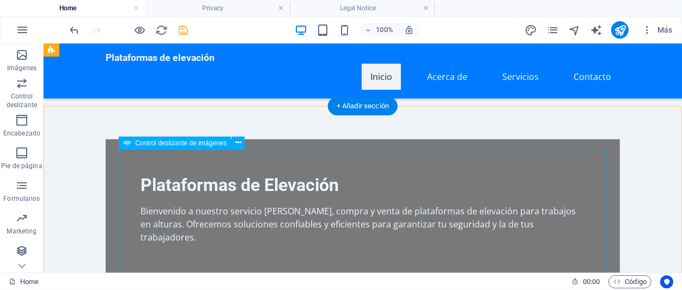
scroll to position [240, 0]
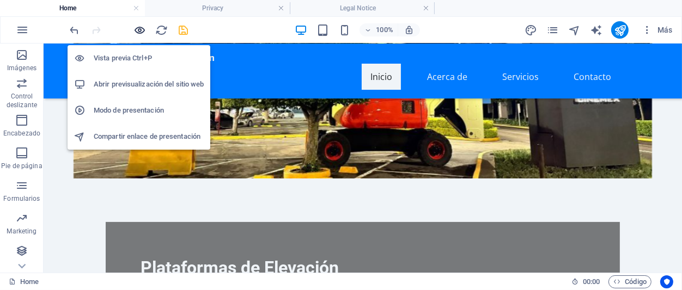
click at [138, 31] on icon "button" at bounding box center [140, 30] width 13 height 13
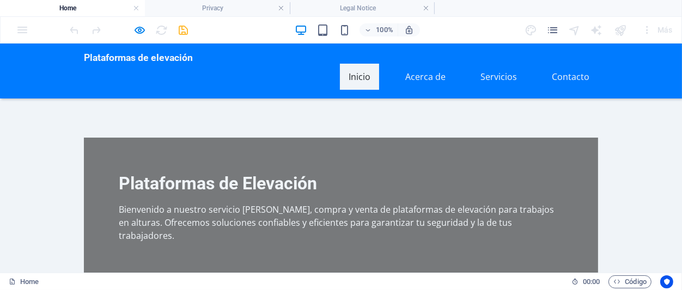
scroll to position [300, 0]
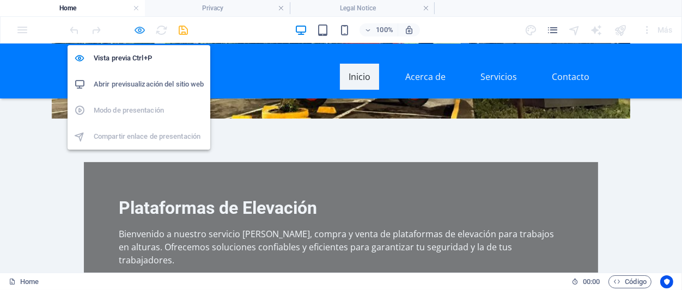
click at [141, 34] on icon "button" at bounding box center [140, 30] width 13 height 13
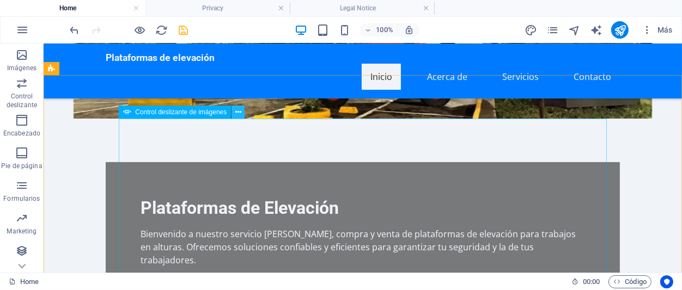
click at [236, 115] on icon at bounding box center [238, 112] width 6 height 11
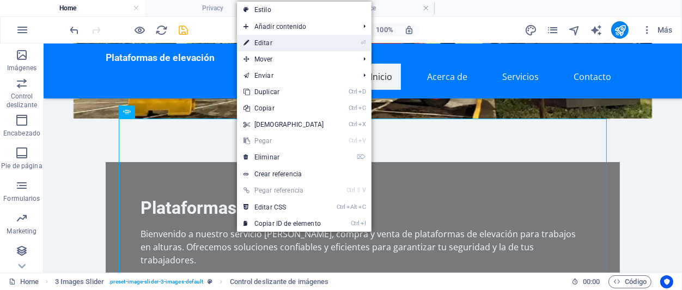
click at [273, 45] on link "⏎ Editar" at bounding box center [284, 43] width 94 height 16
select select "px"
select select "ms"
select select "s"
select select "progressive"
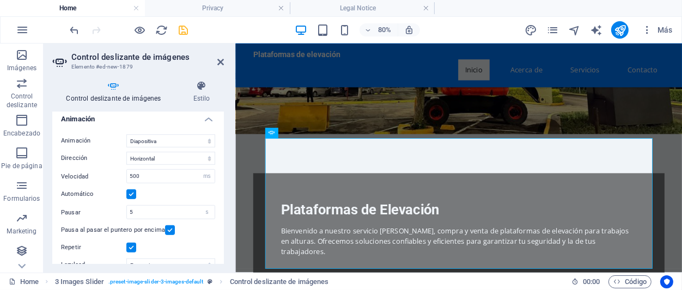
scroll to position [740, 0]
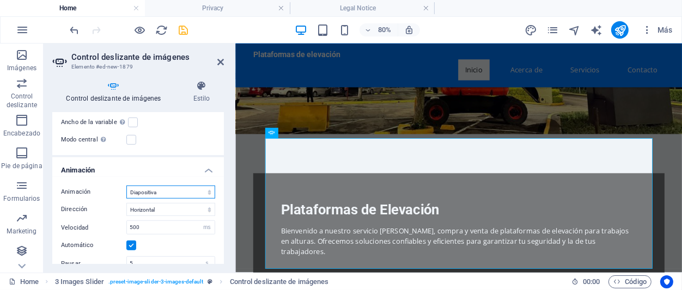
click at [126, 186] on select "Diapositiva Difuminar" at bounding box center [170, 192] width 89 height 13
click at [153, 181] on div "Animación Diapositiva Difuminar Dirección Horizontal Vertical Velocidad 500 s m…" at bounding box center [138, 272] width 172 height 190
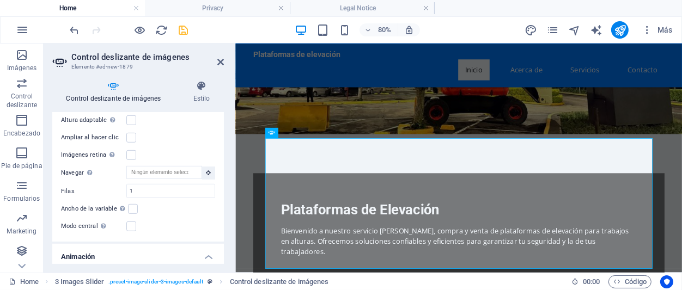
scroll to position [638, 0]
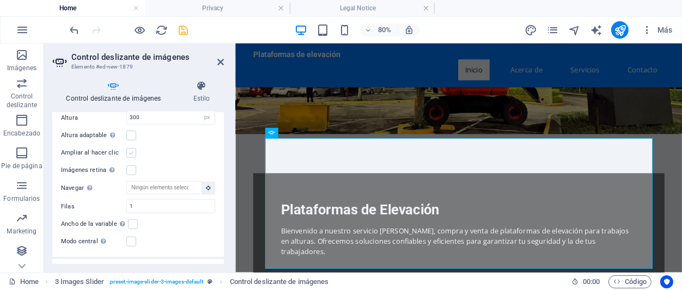
click at [133, 157] on label at bounding box center [131, 153] width 10 height 10
click at [0, 0] on input "Ampliar al hacer clic" at bounding box center [0, 0] width 0 height 0
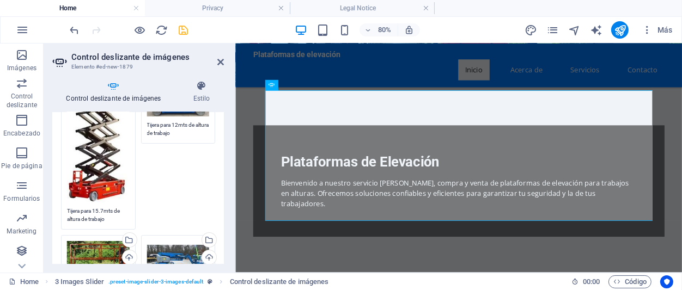
scroll to position [102, 0]
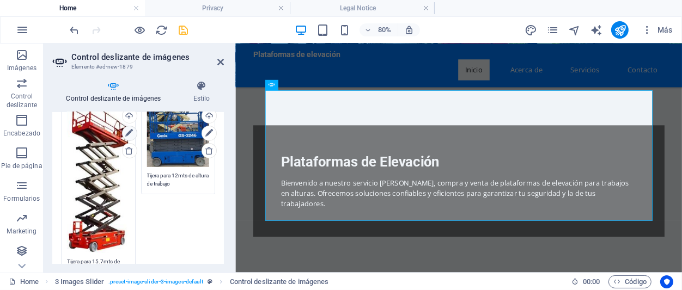
click at [129, 135] on icon at bounding box center [129, 133] width 8 height 13
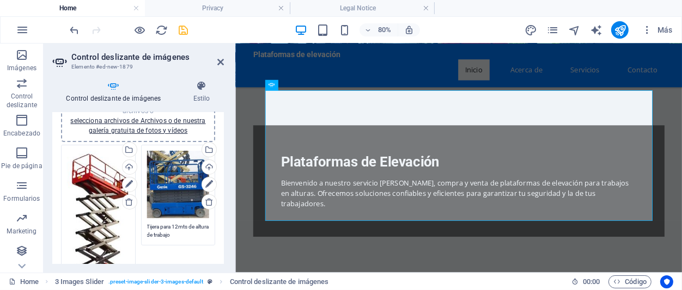
scroll to position [0, 0]
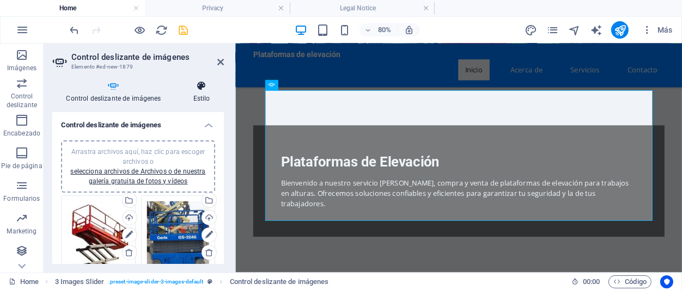
click at [198, 91] on icon at bounding box center [201, 86] width 45 height 11
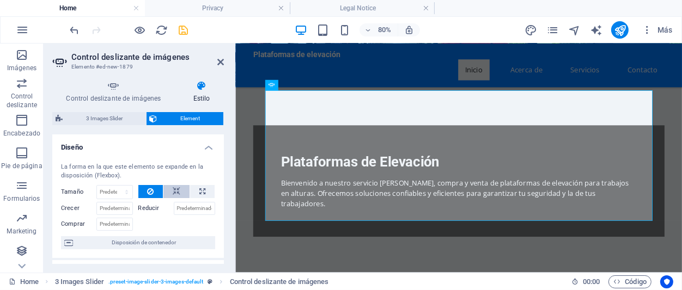
click at [172, 196] on button at bounding box center [176, 191] width 26 height 13
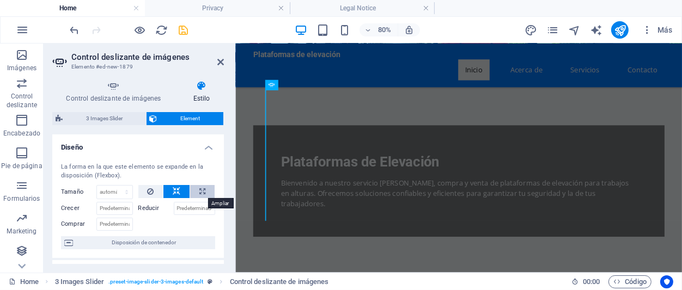
click at [199, 193] on button at bounding box center [202, 191] width 25 height 13
type input "100"
select select "%"
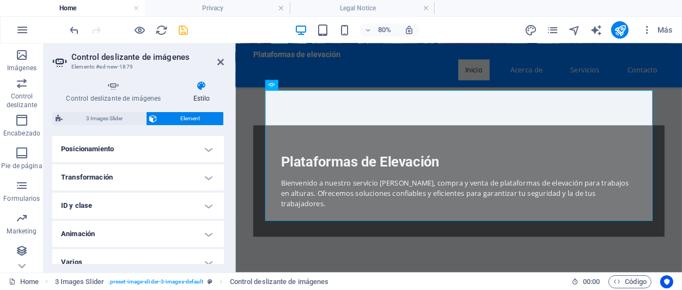
scroll to position [339, 0]
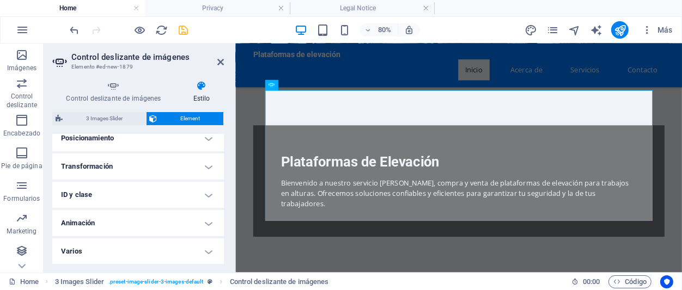
click at [147, 172] on h4 "Transformación" at bounding box center [138, 167] width 172 height 26
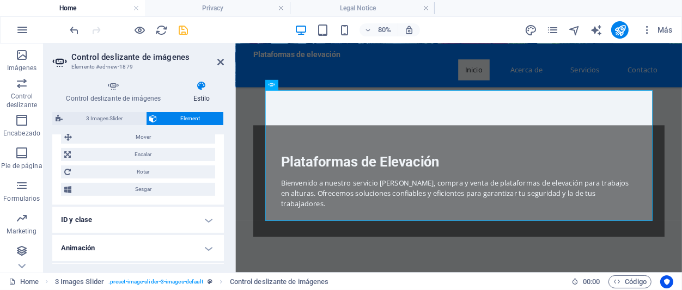
scroll to position [416, 0]
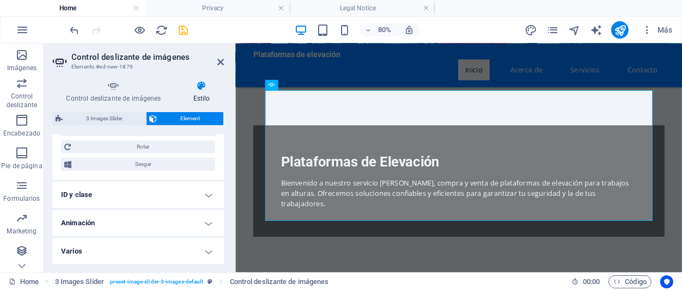
click at [135, 255] on h4 "Varios" at bounding box center [138, 252] width 172 height 26
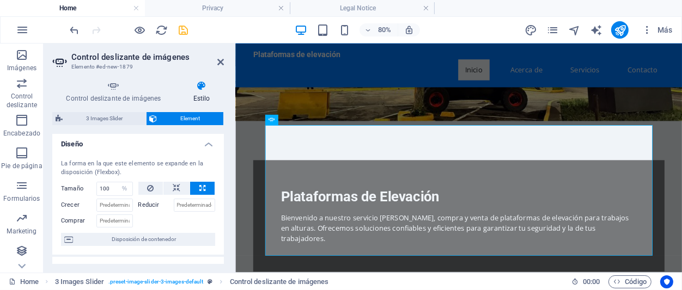
scroll to position [0, 0]
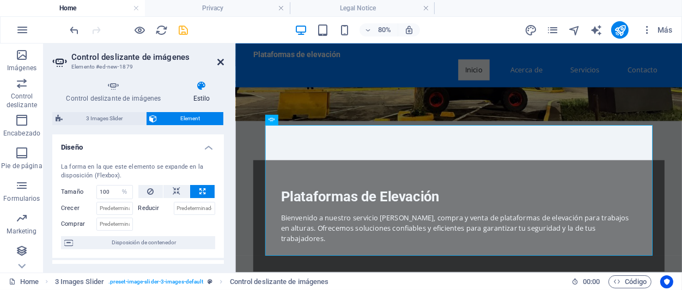
drag, startPoint x: 220, startPoint y: 63, endPoint x: 230, endPoint y: 70, distance: 12.2
click at [220, 63] on icon at bounding box center [220, 62] width 7 height 9
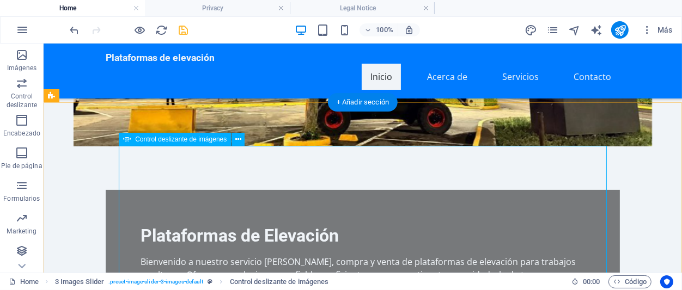
click at [240, 143] on icon at bounding box center [238, 139] width 6 height 11
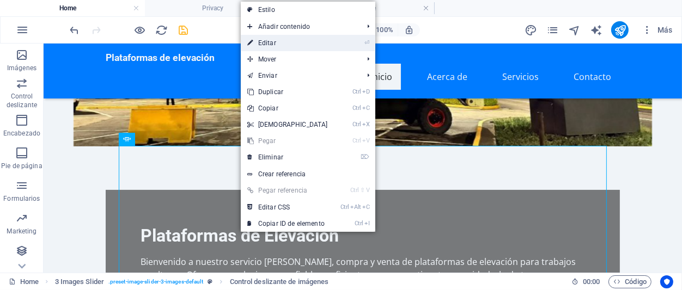
click at [288, 42] on link "⏎ Editar" at bounding box center [288, 43] width 94 height 16
select select "%"
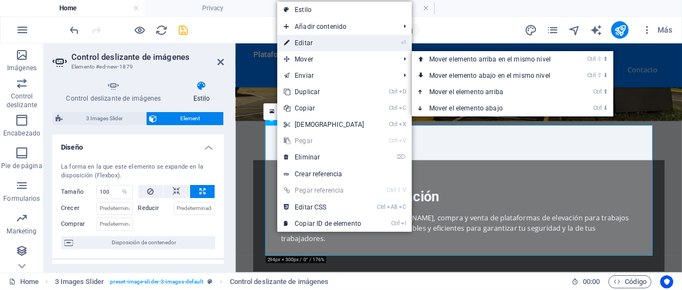
click at [300, 42] on link "⏎ Editar" at bounding box center [324, 43] width 94 height 16
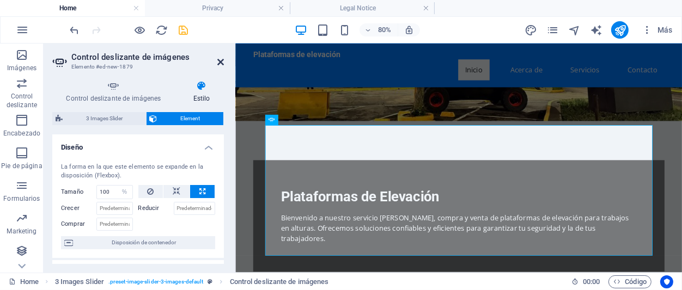
drag, startPoint x: 222, startPoint y: 60, endPoint x: 169, endPoint y: 44, distance: 55.0
click at [222, 60] on icon at bounding box center [220, 62] width 7 height 9
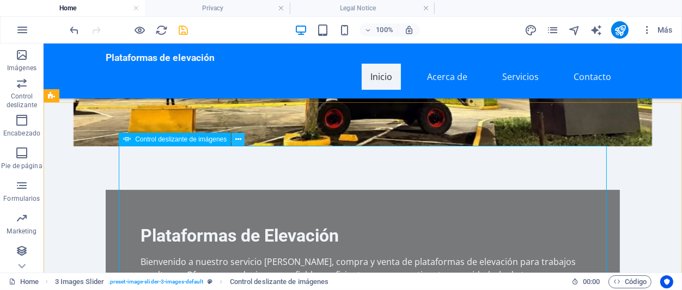
click at [241, 141] on button at bounding box center [238, 139] width 13 height 13
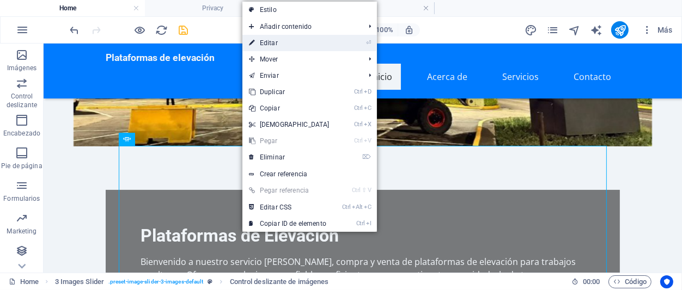
click at [274, 44] on link "⏎ Editar" at bounding box center [289, 43] width 94 height 16
select select "%"
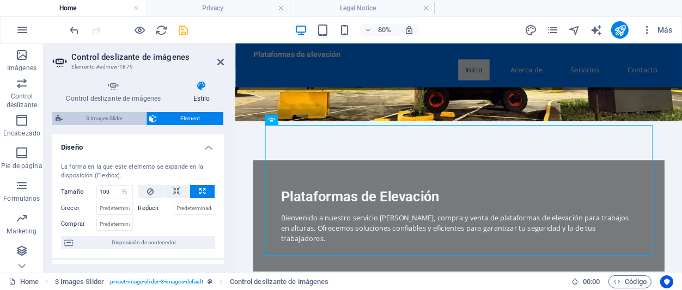
click at [114, 118] on span "3 Images Slider" at bounding box center [104, 118] width 77 height 13
select select "rem"
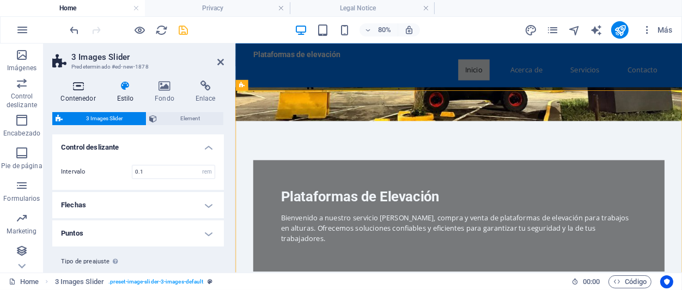
click at [91, 94] on h4 "Contenedor" at bounding box center [80, 92] width 56 height 23
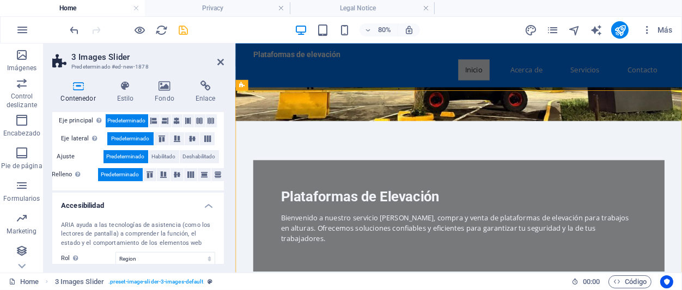
scroll to position [153, 0]
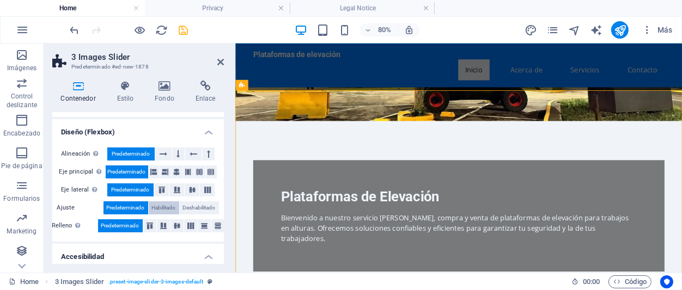
click at [166, 208] on span "Habilitado" at bounding box center [164, 208] width 24 height 13
click at [170, 92] on icon at bounding box center [165, 86] width 36 height 11
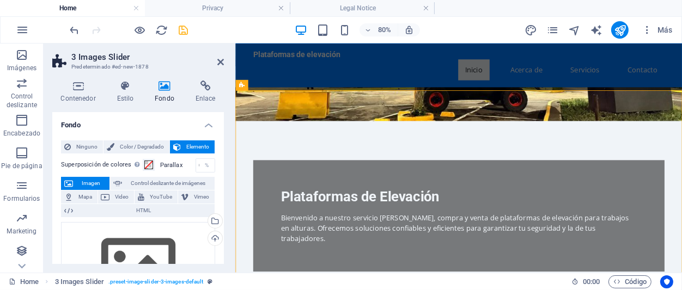
click at [207, 126] on h4 "Fondo" at bounding box center [138, 122] width 172 height 20
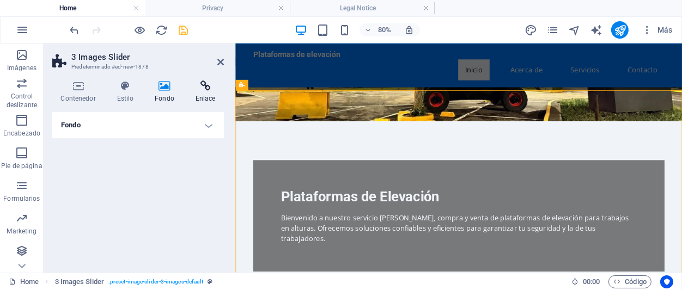
click at [201, 98] on h4 "Enlace" at bounding box center [205, 92] width 37 height 23
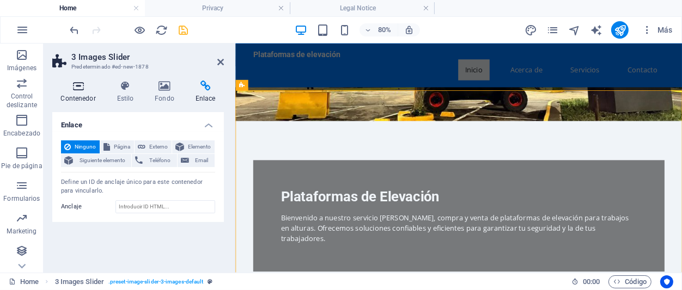
click at [82, 99] on h4 "Contenedor" at bounding box center [80, 92] width 56 height 23
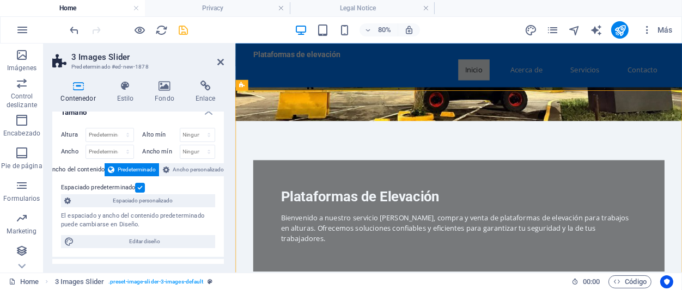
scroll to position [0, 0]
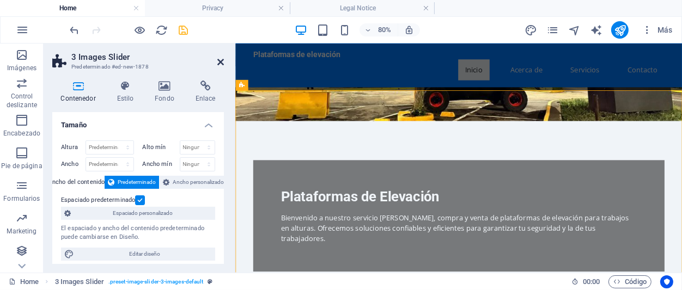
click at [219, 63] on icon at bounding box center [220, 62] width 7 height 9
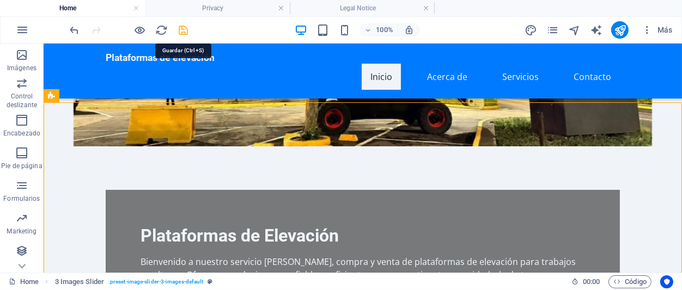
click at [185, 36] on icon "save" at bounding box center [184, 30] width 13 height 13
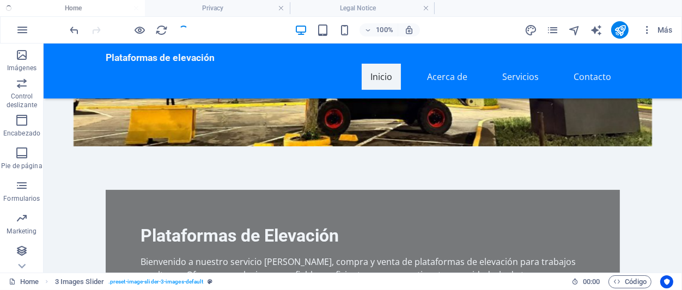
checkbox input "false"
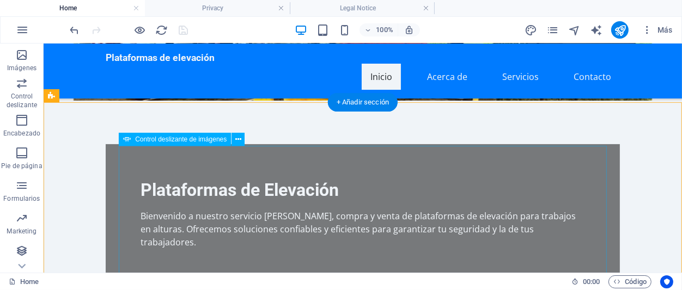
scroll to position [332, 0]
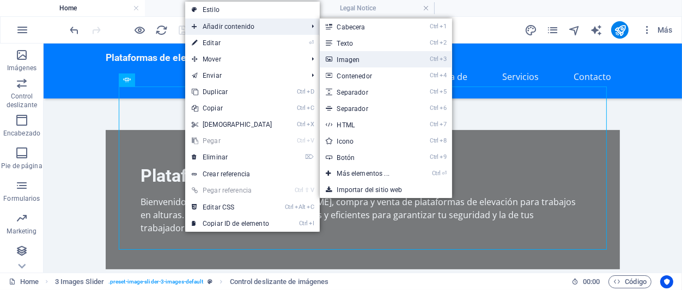
click at [348, 68] on link "Ctrl 3 Imagen" at bounding box center [366, 59] width 92 height 16
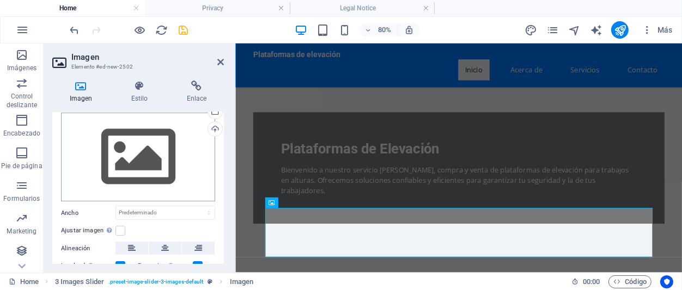
scroll to position [0, 0]
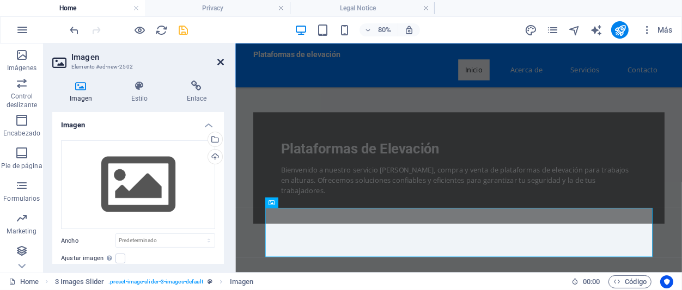
click at [222, 63] on icon at bounding box center [220, 62] width 7 height 9
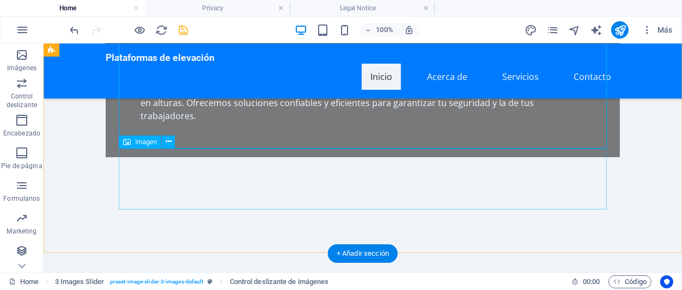
scroll to position [452, 0]
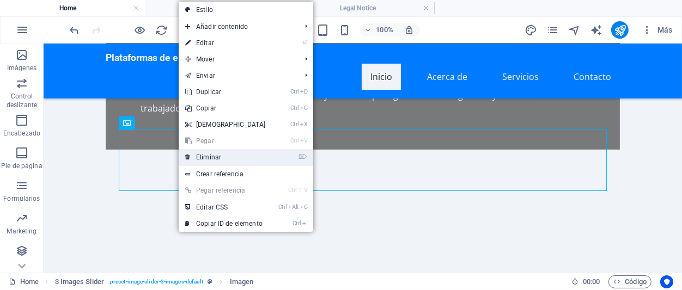
click at [213, 158] on link "⌦ Eliminar" at bounding box center [226, 157] width 94 height 16
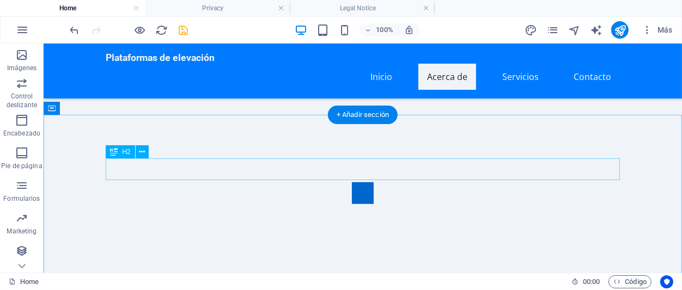
scroll to position [811, 0]
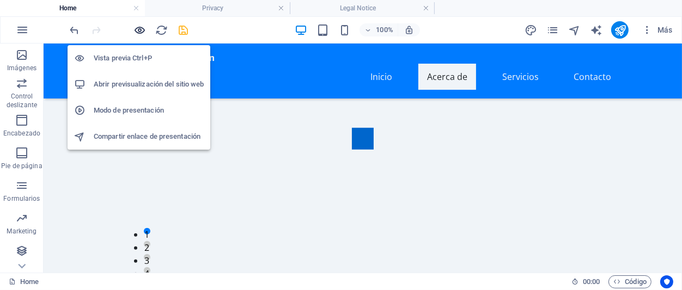
click at [139, 27] on icon "button" at bounding box center [140, 30] width 13 height 13
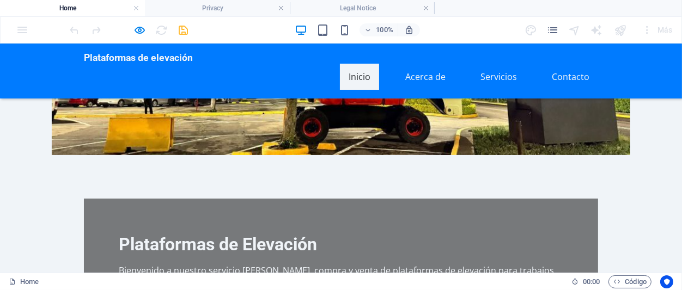
scroll to position [392, 0]
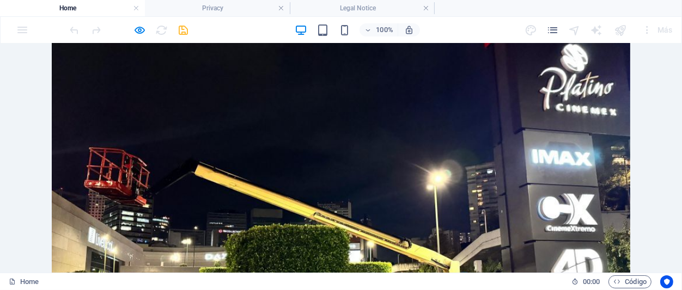
scroll to position [0, 0]
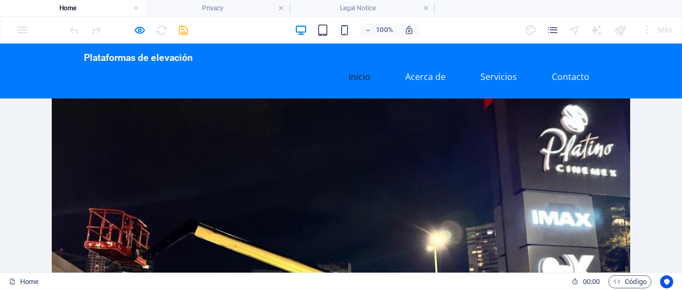
click at [307, 63] on ul "Inicio Acerca de Servicios Contacto" at bounding box center [341, 76] width 514 height 26
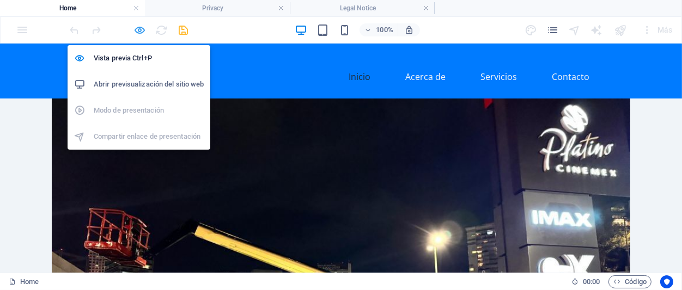
click at [138, 30] on icon "button" at bounding box center [140, 30] width 13 height 13
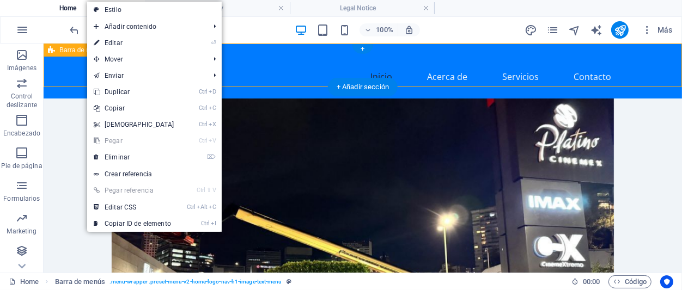
click at [69, 75] on div "Plataformas de elevación Inicio Acerca de Servicios Contacto" at bounding box center [362, 70] width 638 height 55
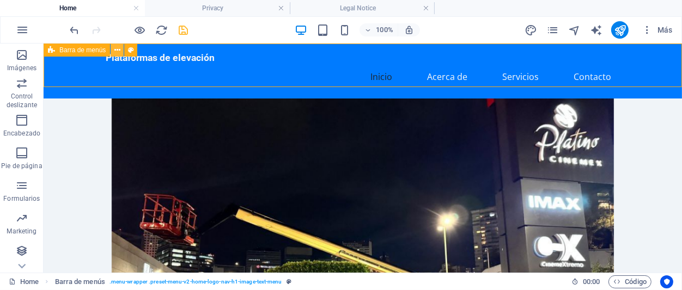
click at [117, 52] on icon at bounding box center [117, 50] width 6 height 11
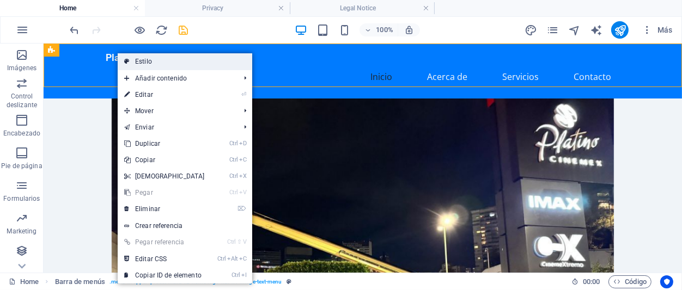
click at [151, 63] on link "Estilo" at bounding box center [185, 61] width 135 height 16
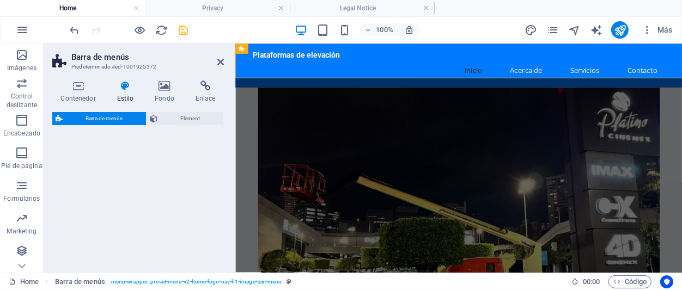
select select "rem"
select select "preset-menu-v2-home-logo-nav-h1-image-text-menu"
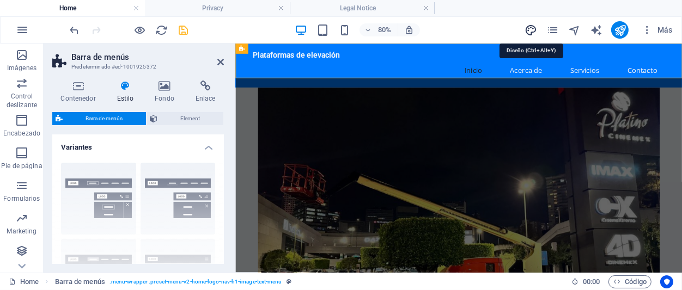
click at [531, 29] on icon "design" at bounding box center [531, 30] width 13 height 13
select select "px"
select select "200"
select select "px"
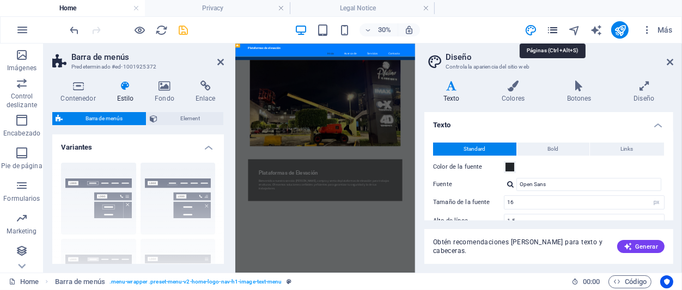
click at [549, 31] on icon "pages" at bounding box center [552, 30] width 13 height 13
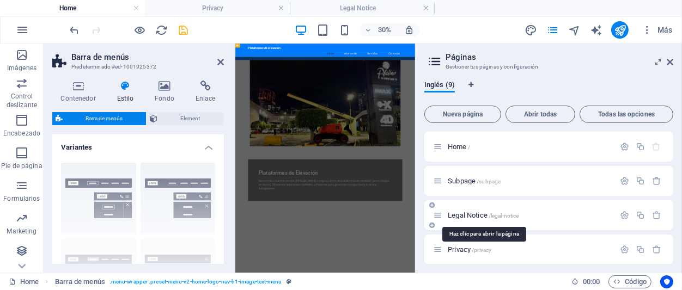
click at [482, 217] on span "Legal Notice /legal-notice" at bounding box center [483, 215] width 71 height 8
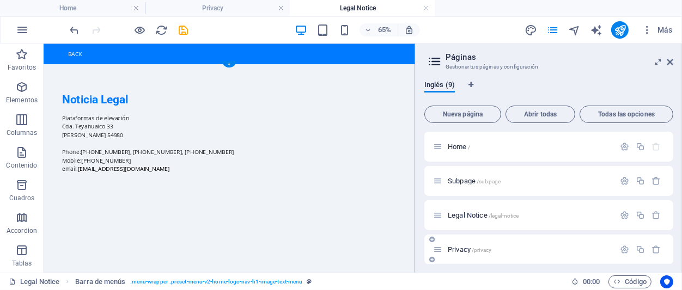
click at [491, 255] on div "Privacy /privacy" at bounding box center [523, 250] width 181 height 13
click at [570, 217] on icon "button" at bounding box center [624, 215] width 9 height 9
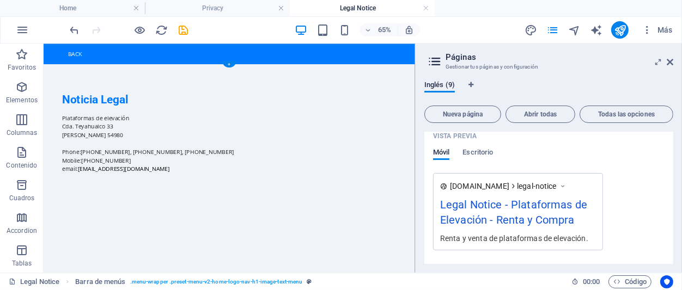
scroll to position [407, 0]
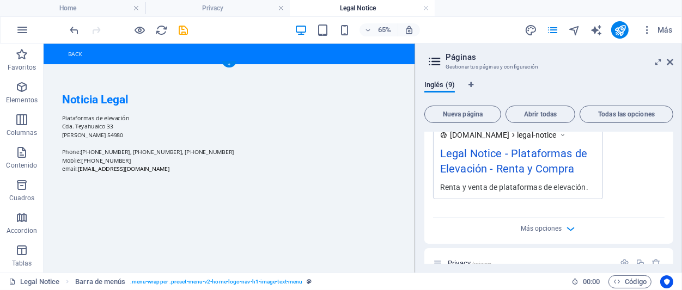
click at [509, 156] on div "Legal Notice - Plataformas de Elevación - Renta y Compra" at bounding box center [518, 163] width 156 height 36
click at [508, 155] on div "Legal Notice - Plataformas de Elevación - Renta y Compra" at bounding box center [518, 163] width 156 height 36
click at [490, 155] on div "Legal Notice - Plataformas de Elevación - Renta y Compra" at bounding box center [518, 163] width 156 height 36
click at [453, 151] on div "Legal Notice - Plataformas de Elevación - Renta y Compra" at bounding box center [518, 163] width 156 height 36
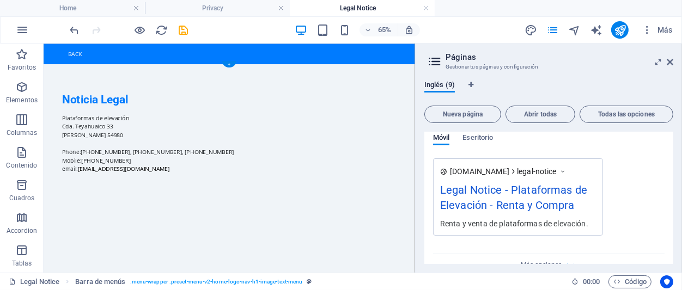
scroll to position [356, 0]
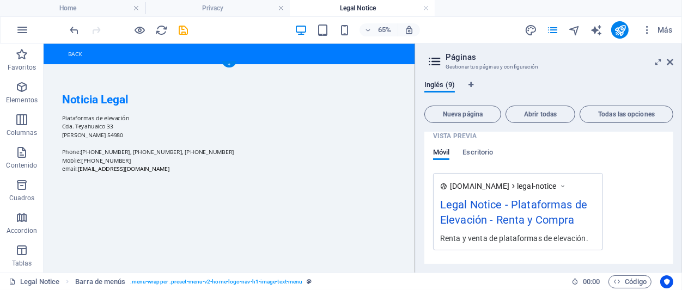
click at [541, 205] on div "Legal Notice - Plataformas de Elevación - Renta y Compra" at bounding box center [518, 215] width 156 height 36
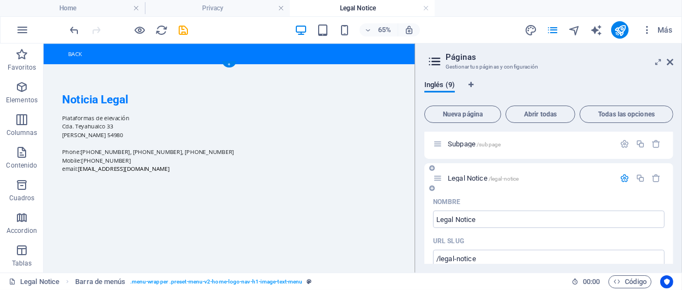
scroll to position [0, 0]
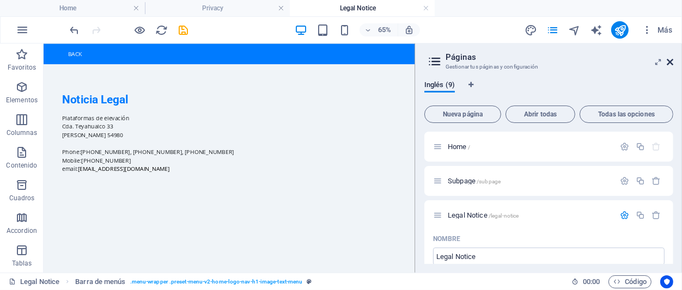
click at [570, 64] on icon at bounding box center [670, 62] width 7 height 9
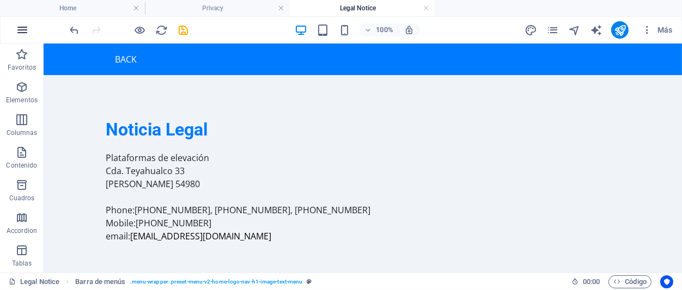
click at [23, 28] on icon "button" at bounding box center [22, 29] width 13 height 13
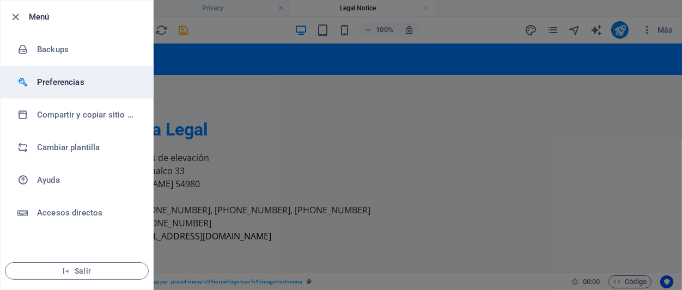
click at [49, 89] on li "Preferencias" at bounding box center [77, 82] width 153 height 33
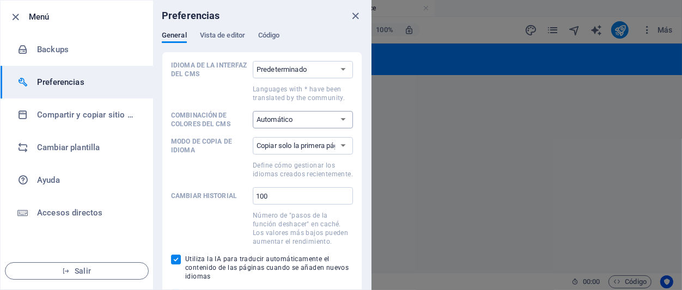
click at [253, 111] on select "Automático Oscuro Claro" at bounding box center [303, 119] width 100 height 17
click at [344, 123] on select "Automático Oscuro Claro" at bounding box center [303, 119] width 100 height 17
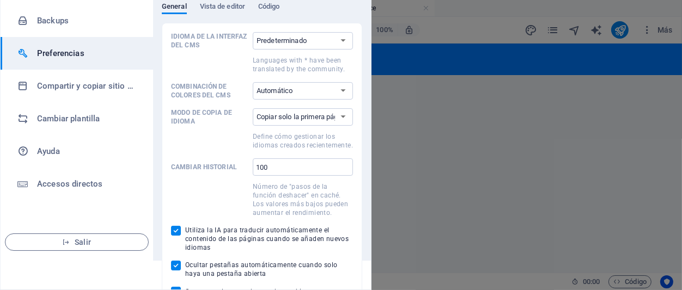
scroll to position [45, 0]
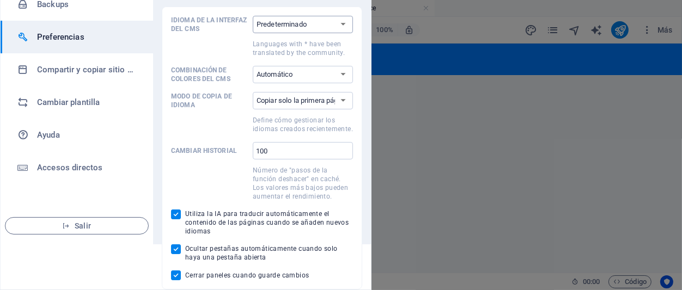
click at [253, 16] on select "Predeterminado Deutsch English Español Suomi* Français Magyar Italiano Nederlan…" at bounding box center [303, 24] width 100 height 17
select select "es"
click option "Español" at bounding box center [0, 0] width 0 height 0
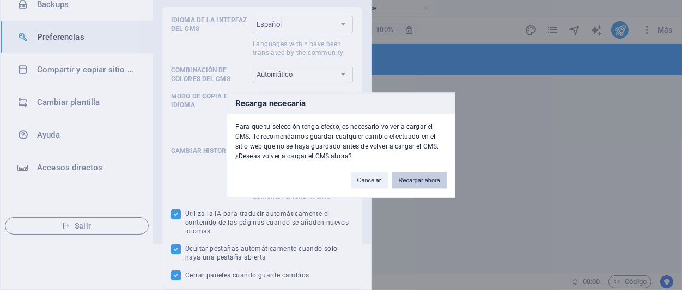
click at [413, 183] on button "Recargar ahora" at bounding box center [419, 180] width 54 height 16
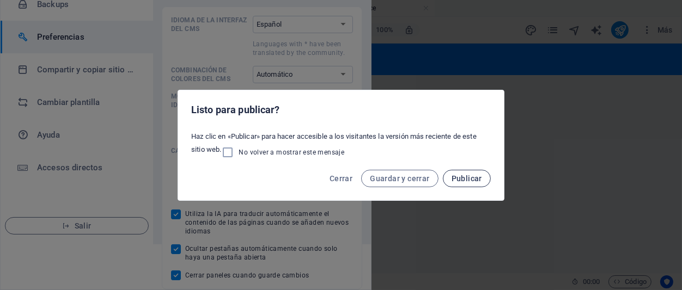
click at [455, 181] on span "Publicar" at bounding box center [467, 178] width 31 height 9
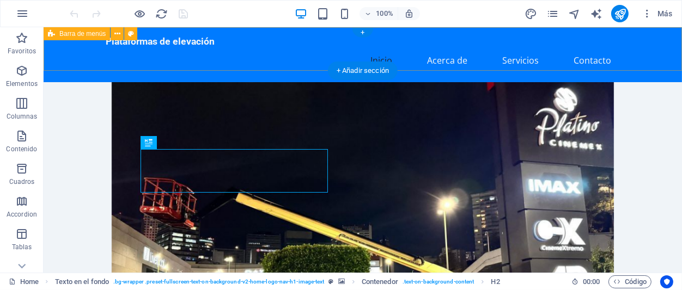
click at [78, 56] on div "Plataformas de elevación Inicio Acerca de Servicios Contacto" at bounding box center [362, 54] width 638 height 55
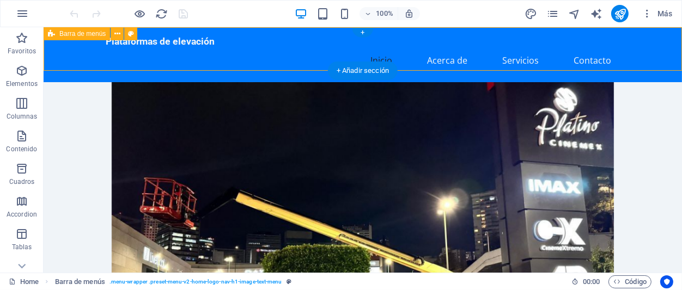
click at [78, 56] on div "Plataformas de elevación Inicio Acerca de Servicios Contacto" at bounding box center [362, 54] width 638 height 55
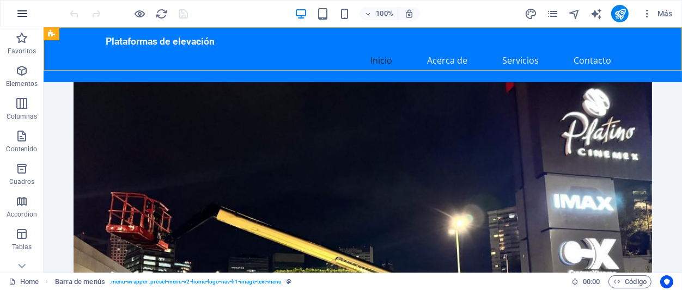
click at [21, 10] on icon "button" at bounding box center [22, 13] width 13 height 13
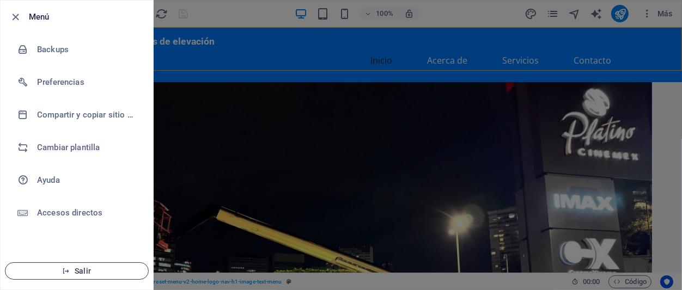
click at [88, 272] on span "Salir" at bounding box center [76, 271] width 125 height 9
click at [88, 271] on span "Salir" at bounding box center [76, 271] width 125 height 9
